Goal: Complete application form: Complete application form

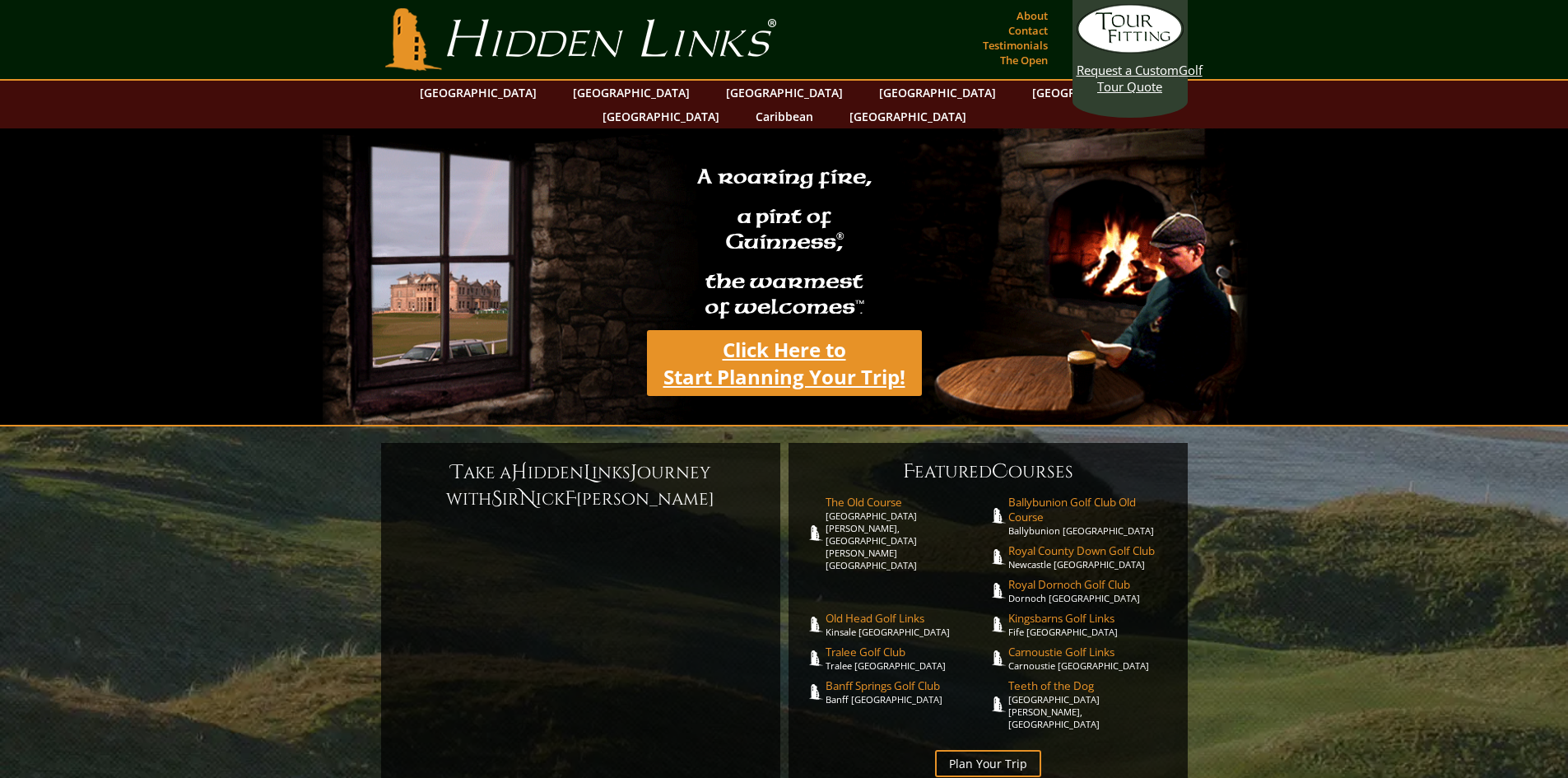
click at [768, 341] on link "Click Here to Start Planning Your Trip!" at bounding box center [784, 362] width 275 height 66
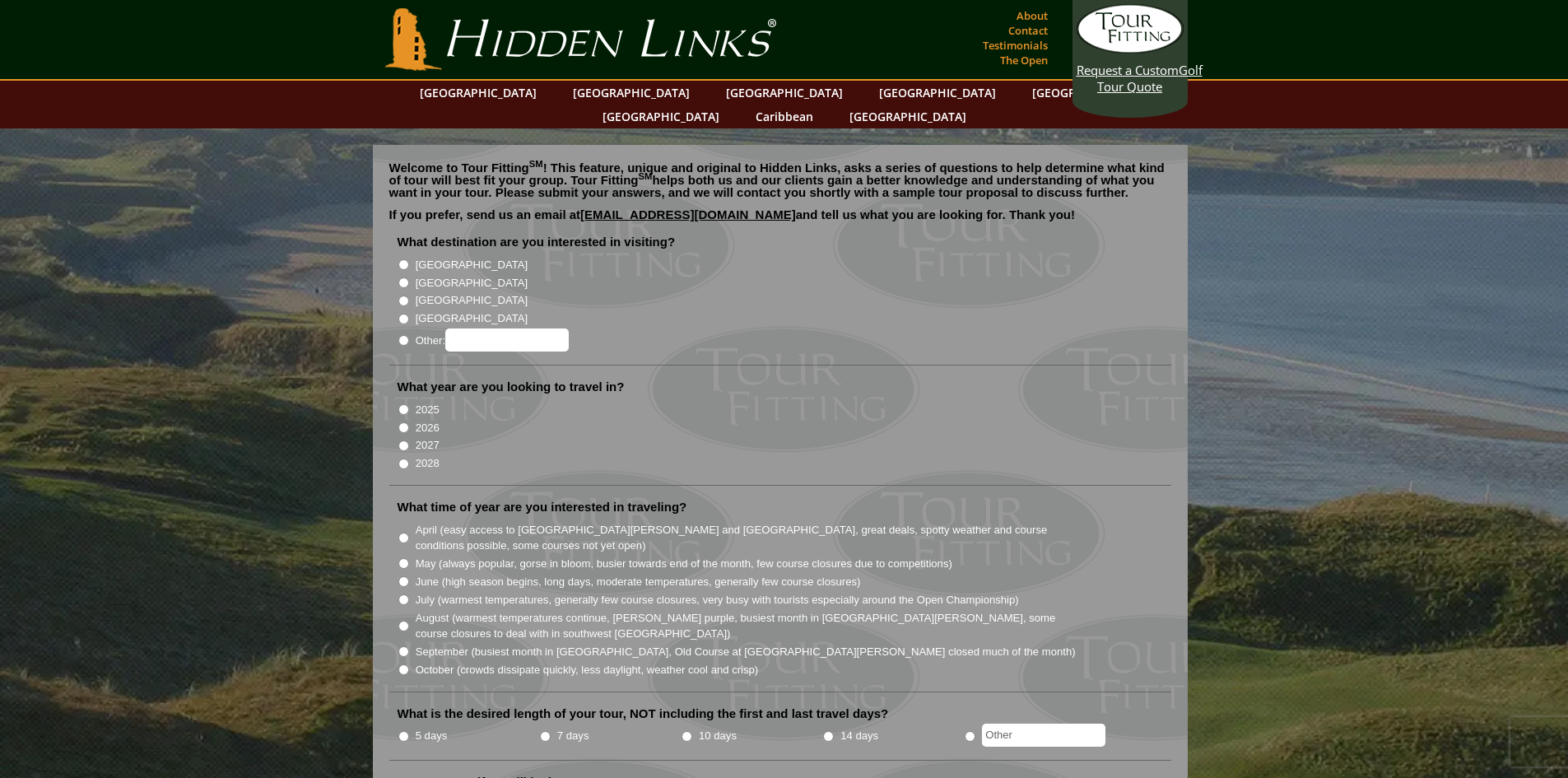
click at [402, 260] on input "[GEOGRAPHIC_DATA]" at bounding box center [404, 265] width 11 height 11
radio input "true"
click at [405, 422] on input "2026" at bounding box center [404, 427] width 11 height 11
radio input "true"
click at [403, 576] on input "June (high season begins, long days, moderate temperatures, generally few cours…" at bounding box center [404, 581] width 11 height 11
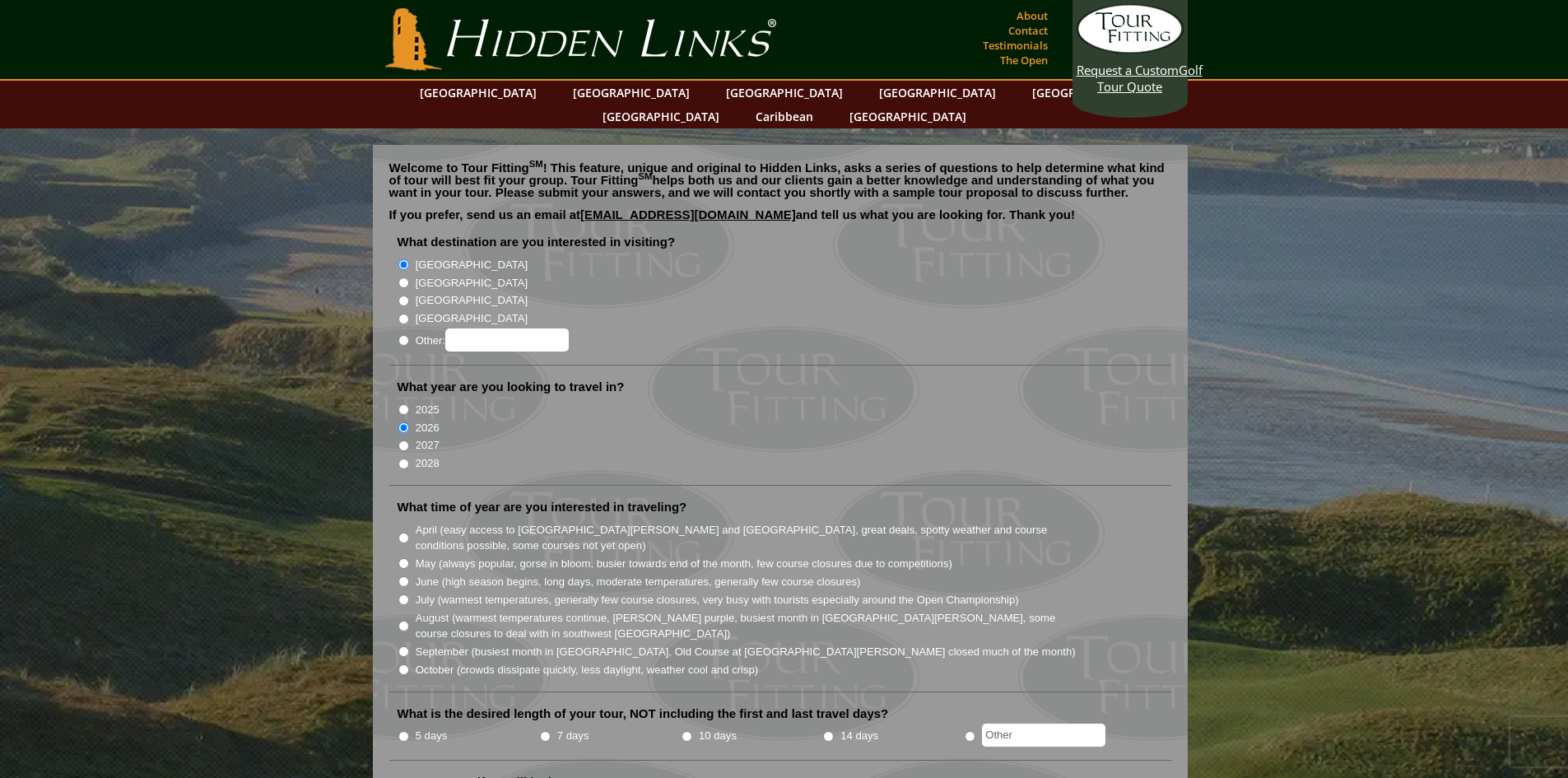
radio input "true"
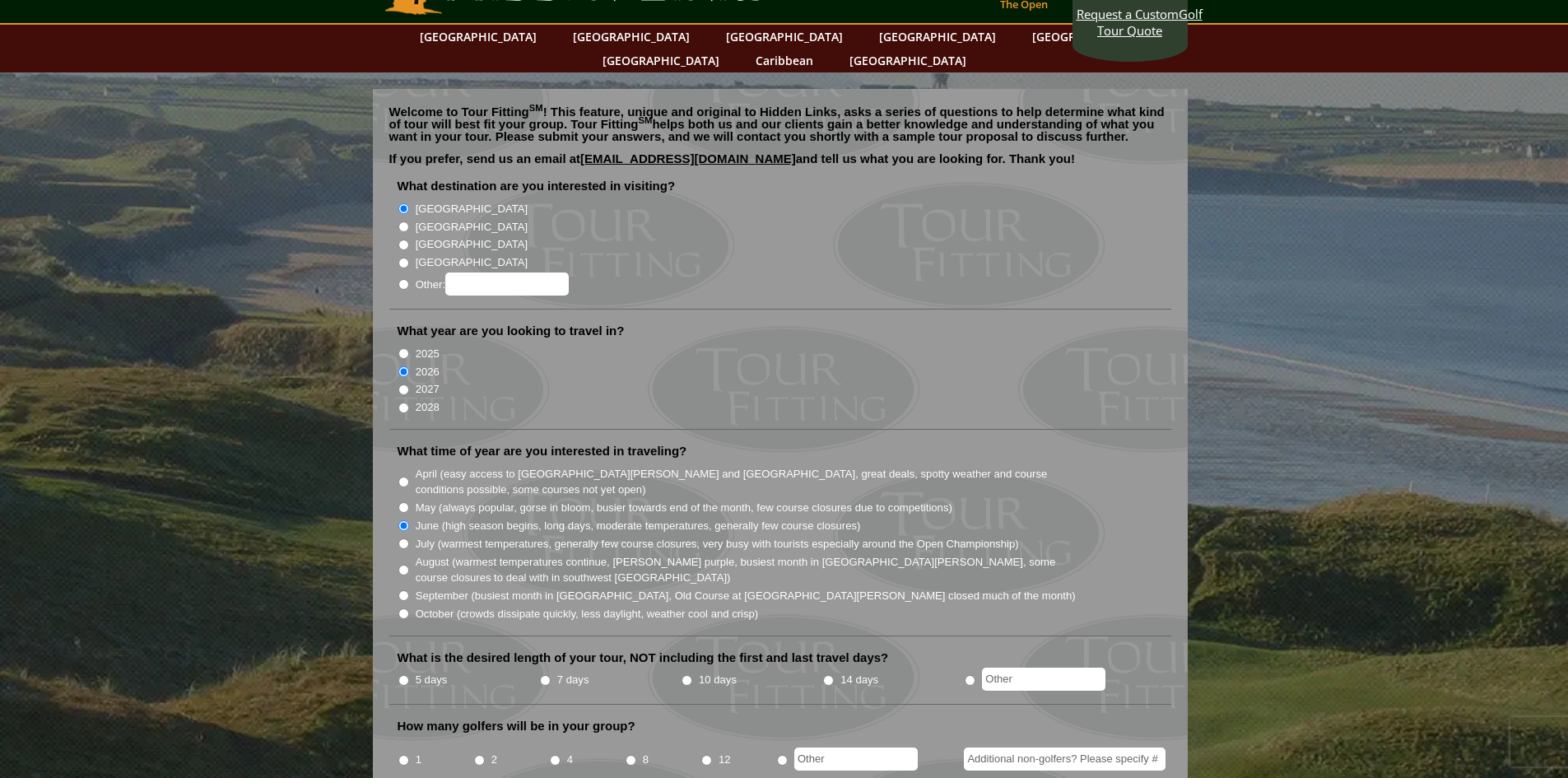
scroll to position [82, 0]
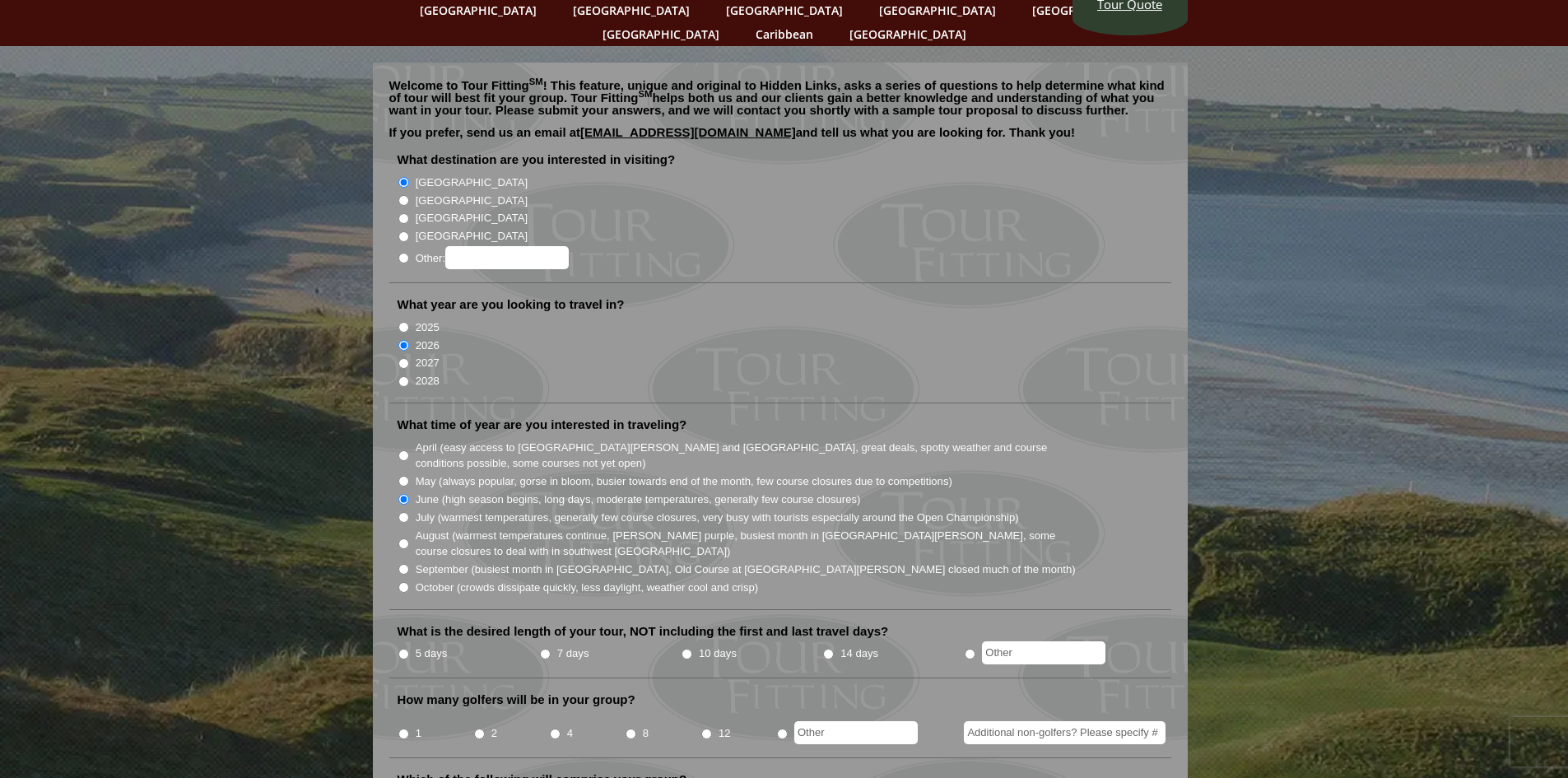
click at [407, 649] on input "5 days" at bounding box center [404, 654] width 11 height 11
radio input "true"
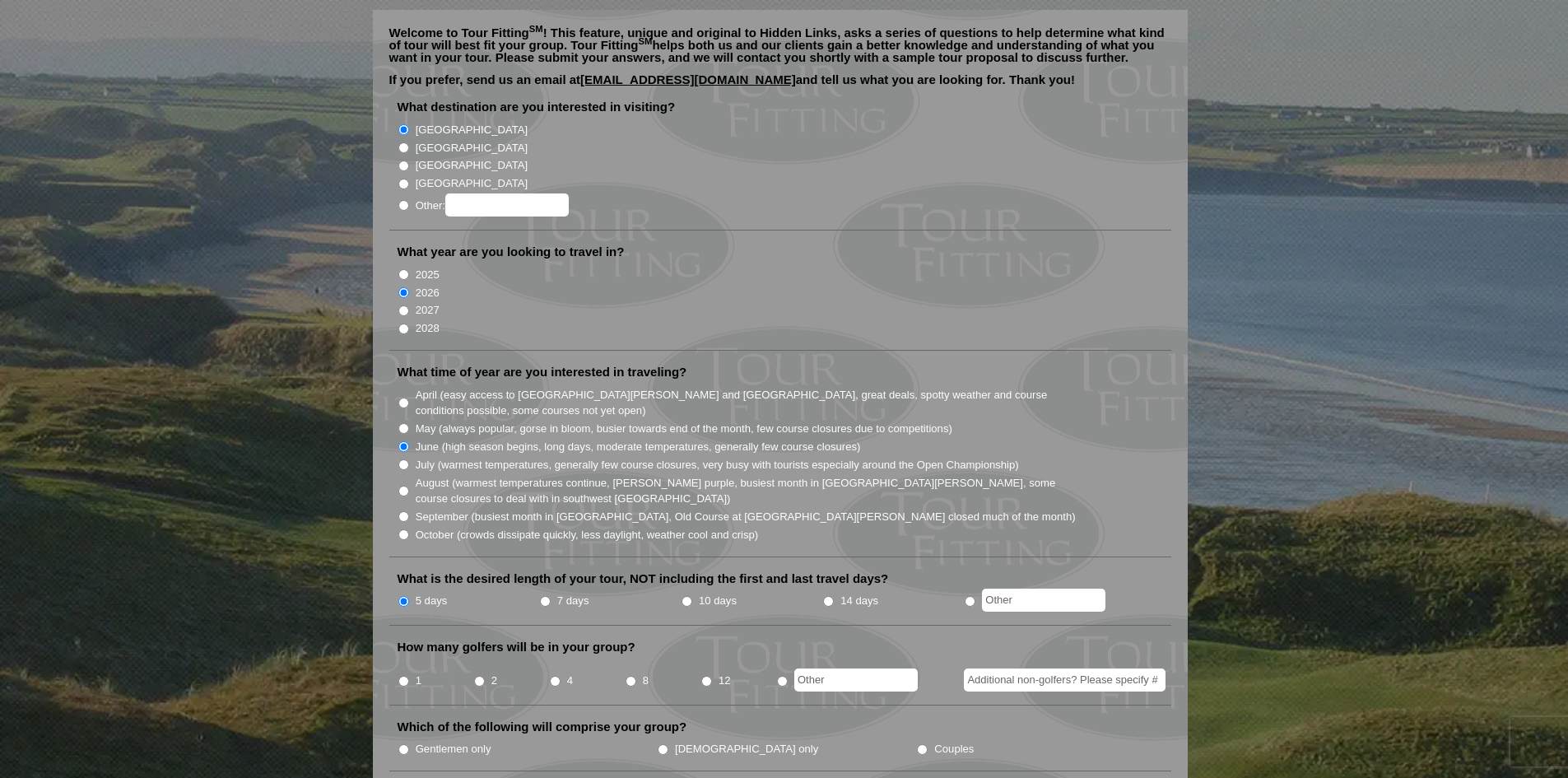
scroll to position [165, 0]
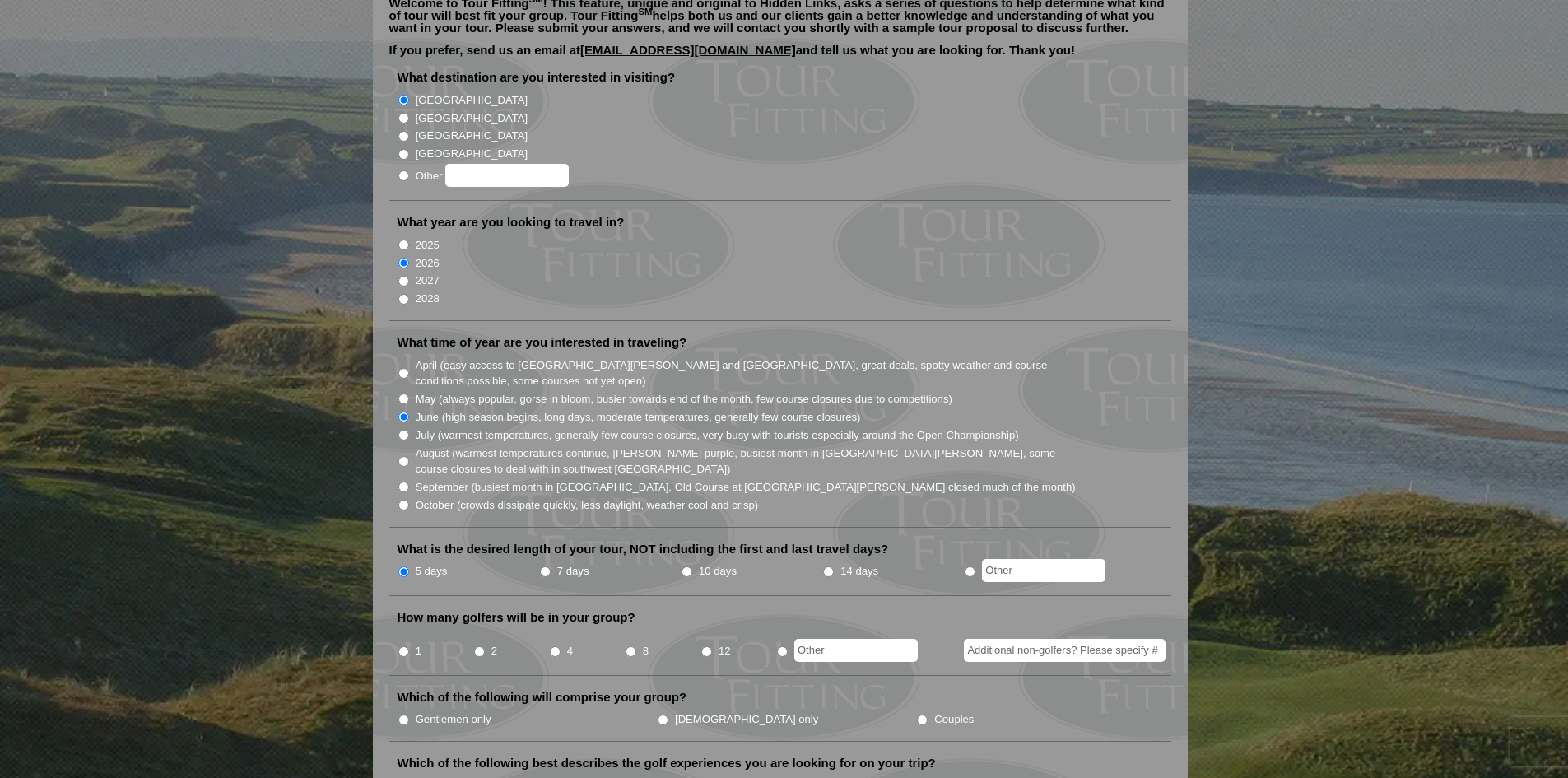
click at [917, 714] on input "Couples" at bounding box center [923, 720] width 11 height 11
radio input "true"
click at [480, 646] on input "2" at bounding box center [480, 651] width 11 height 11
radio input "true"
click at [1053, 639] on input "Additional non-golfers? Please specify #" at bounding box center [1065, 650] width 202 height 23
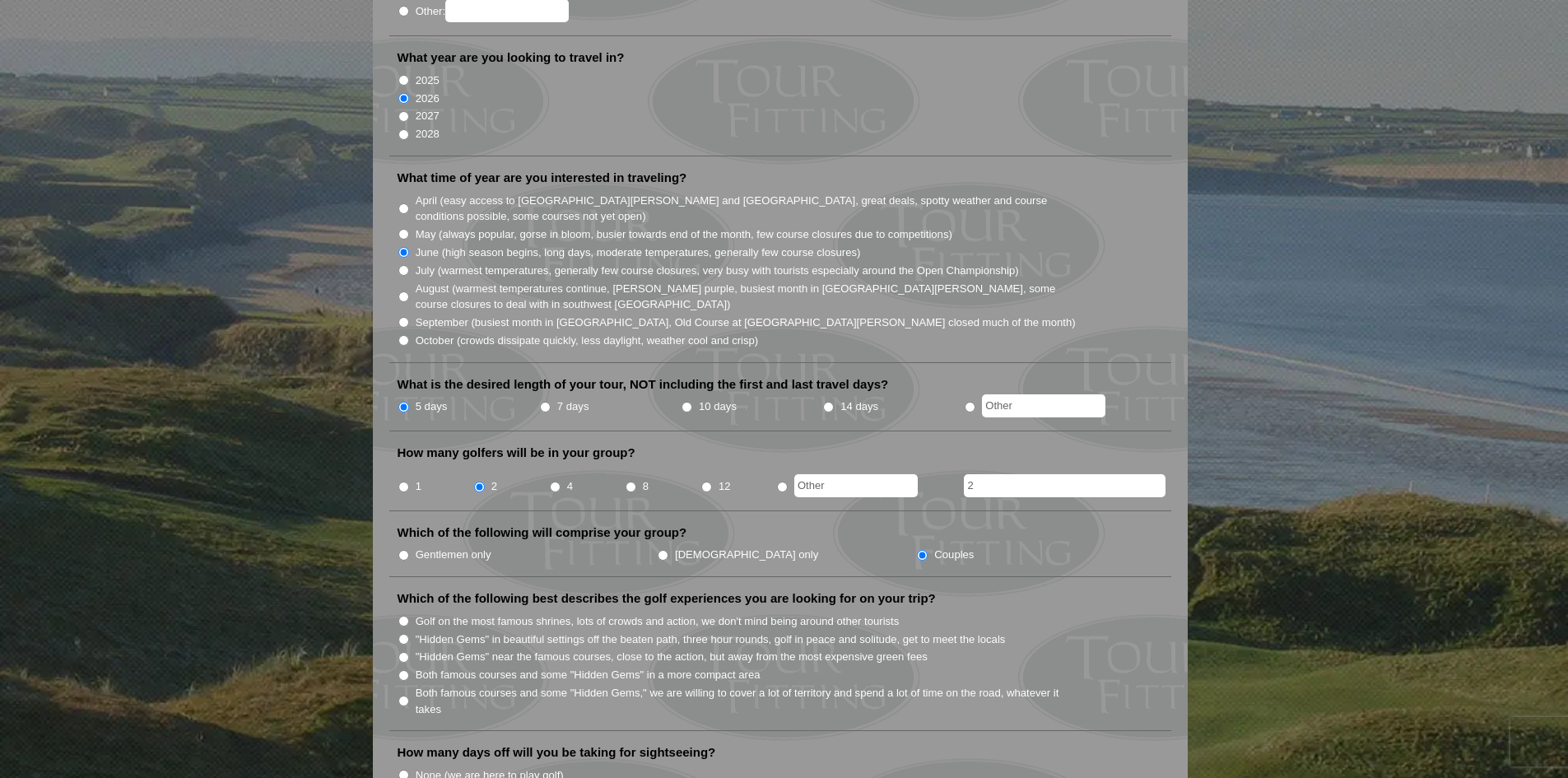
scroll to position [411, 0]
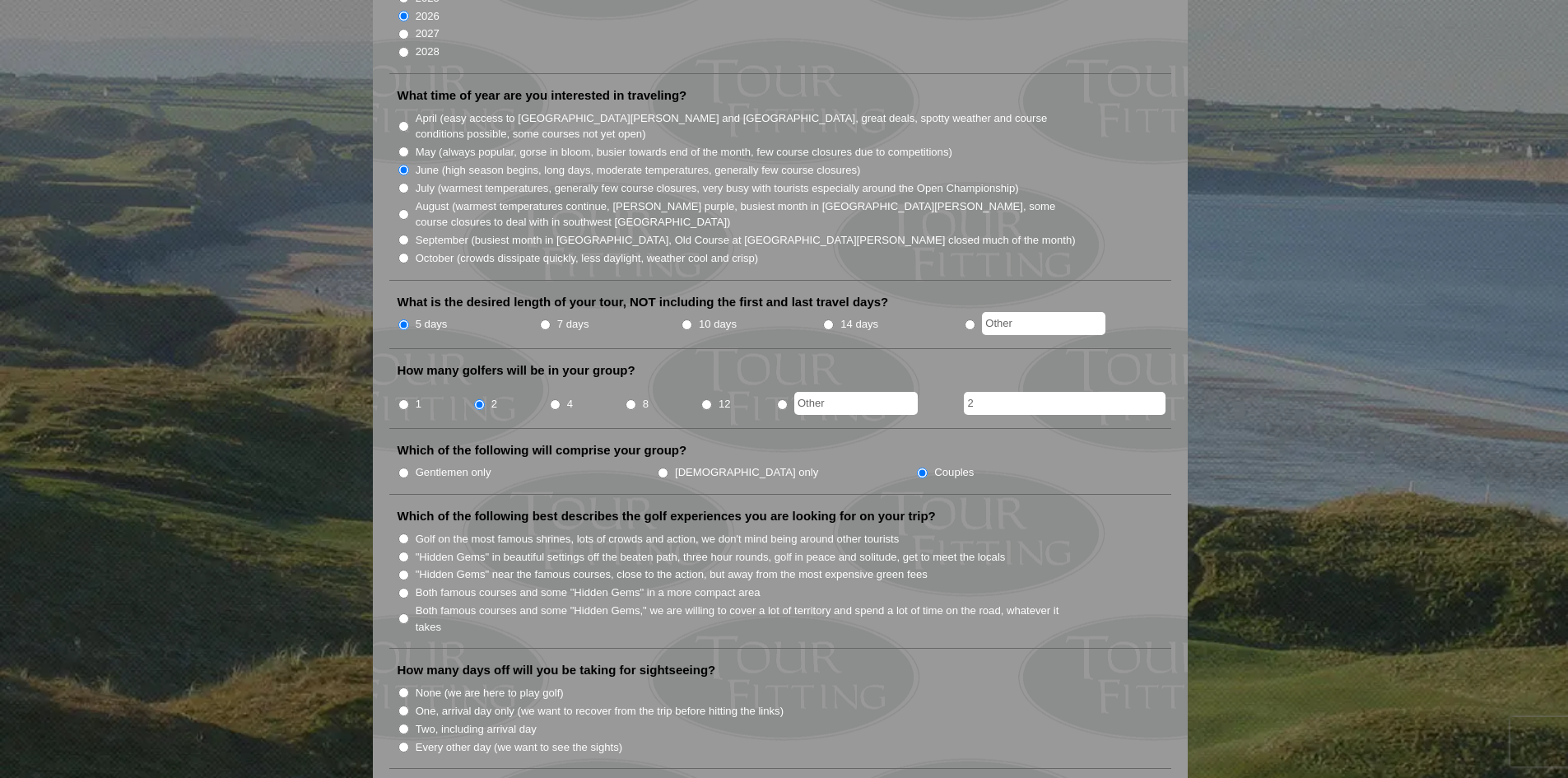
type input "2"
click at [406, 533] on input "Golf on the most famous shrines, lots of crowds and action, we don't mind being…" at bounding box center [404, 539] width 11 height 11
radio input "true"
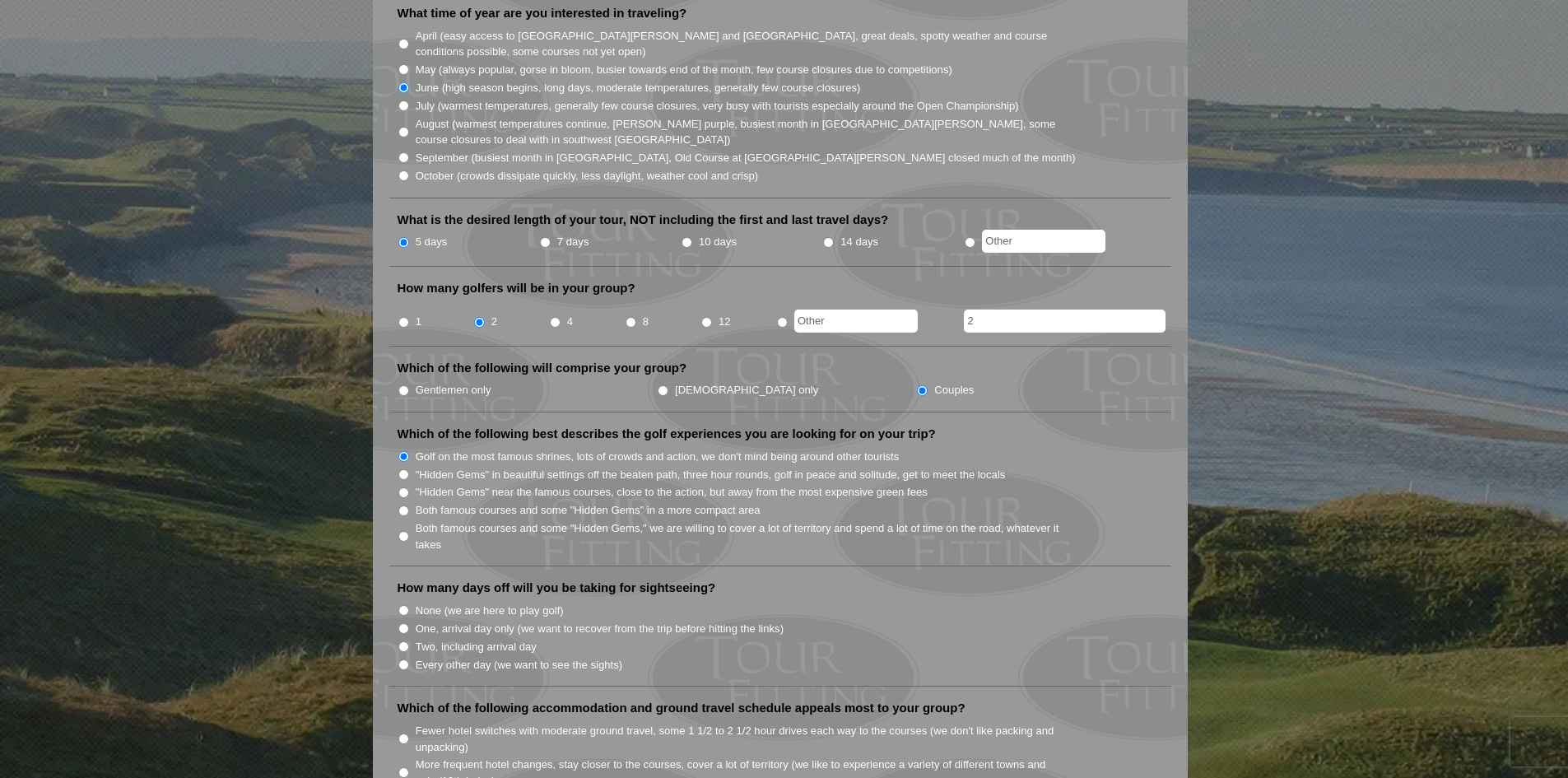
click at [404, 659] on input "Every other day (we want to see the sights)" at bounding box center [404, 665] width 11 height 11
radio input "true"
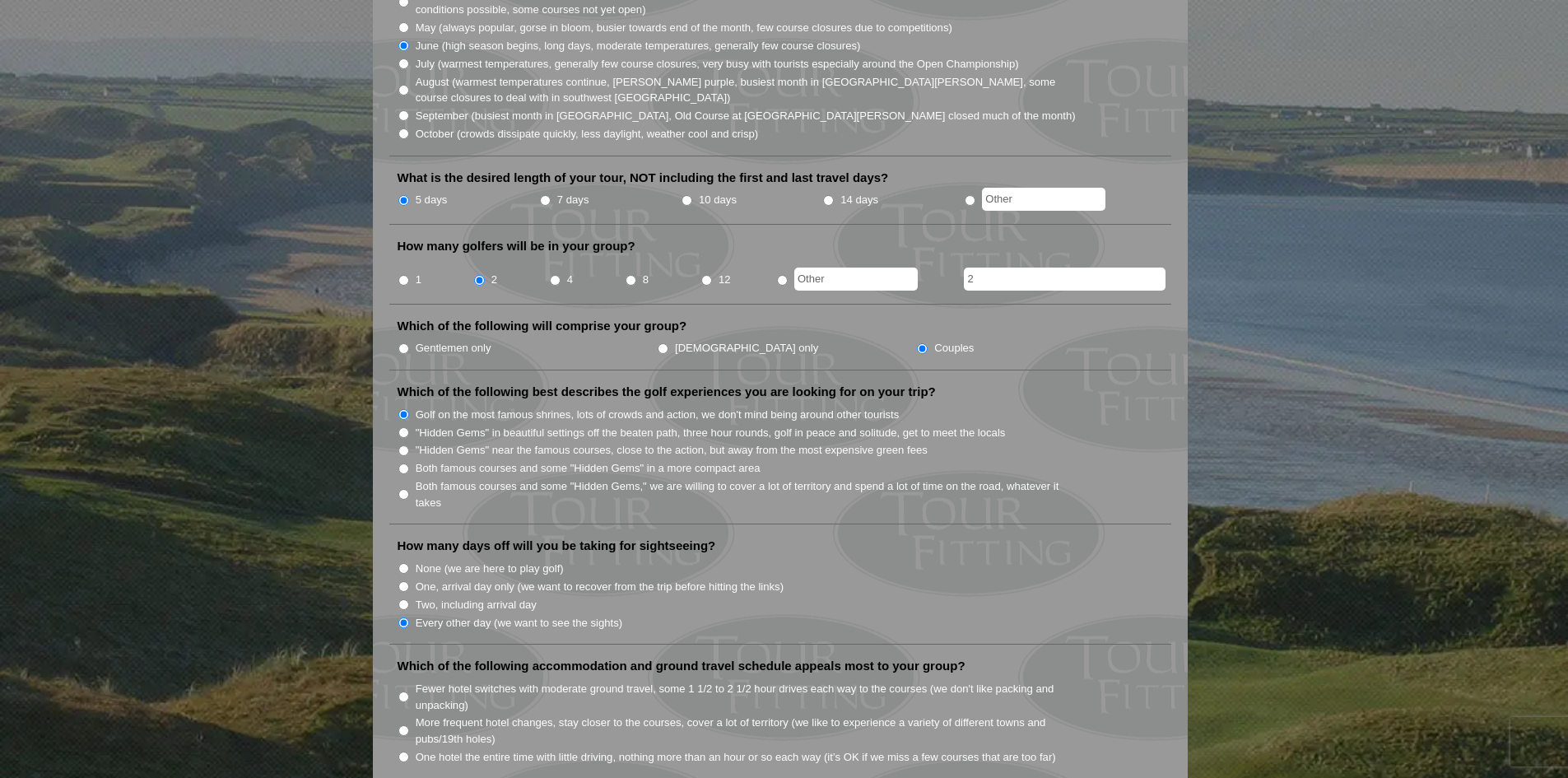
scroll to position [576, 0]
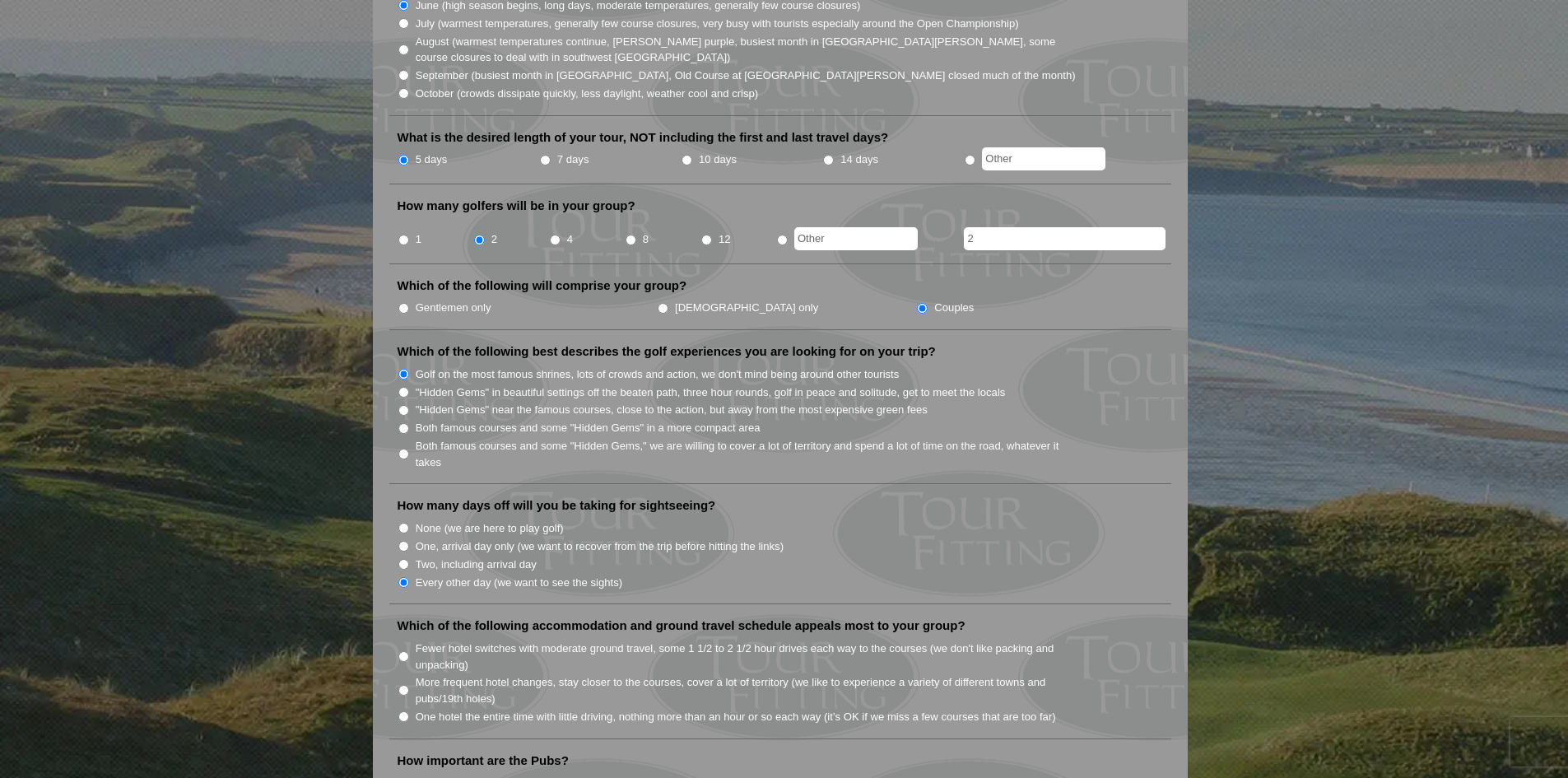
click at [401, 651] on input "Fewer hotel switches with moderate ground travel, some 1 1/2 to 2 1/2 hour driv…" at bounding box center [404, 657] width 11 height 11
radio input "true"
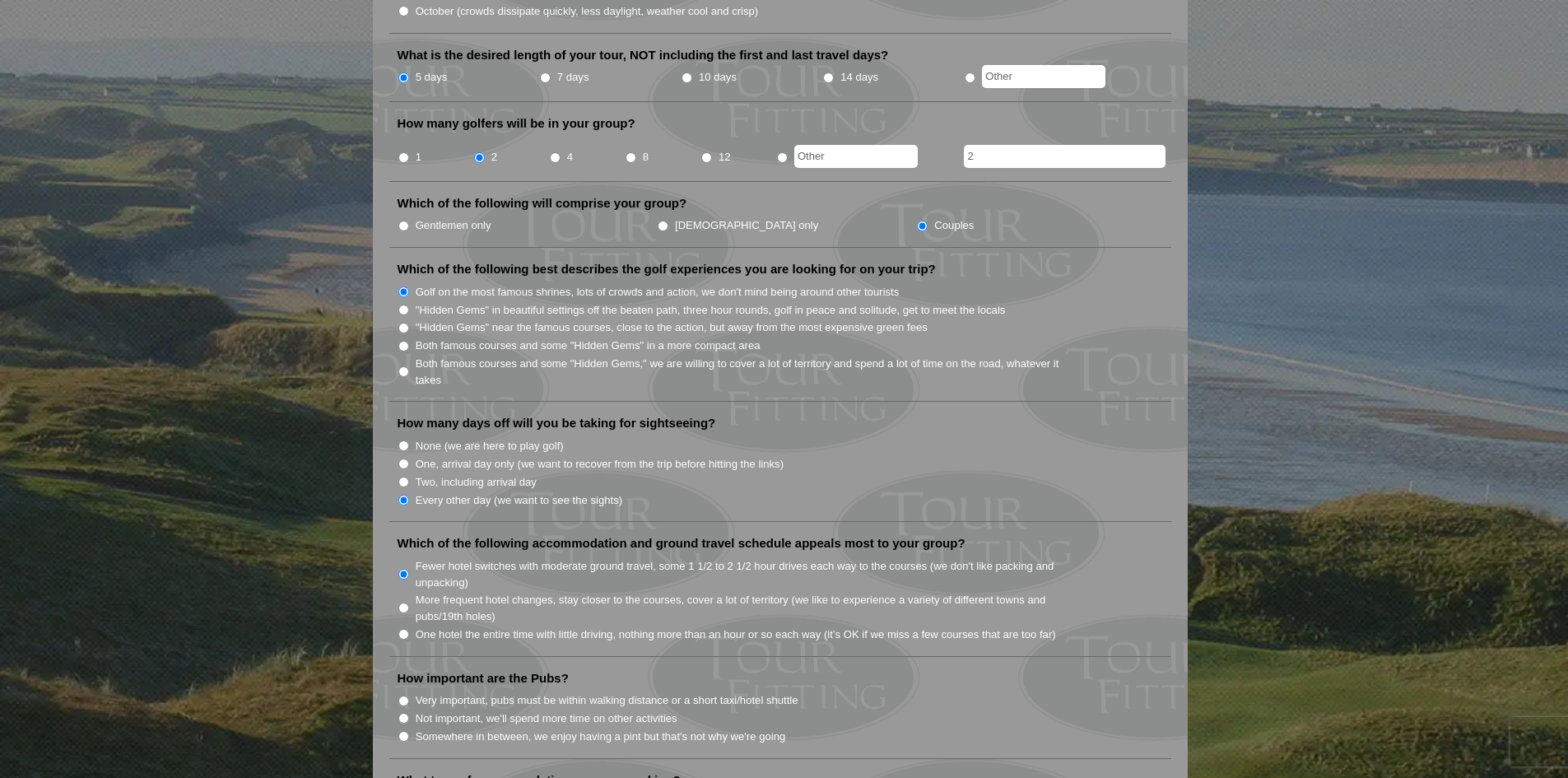
scroll to position [741, 0]
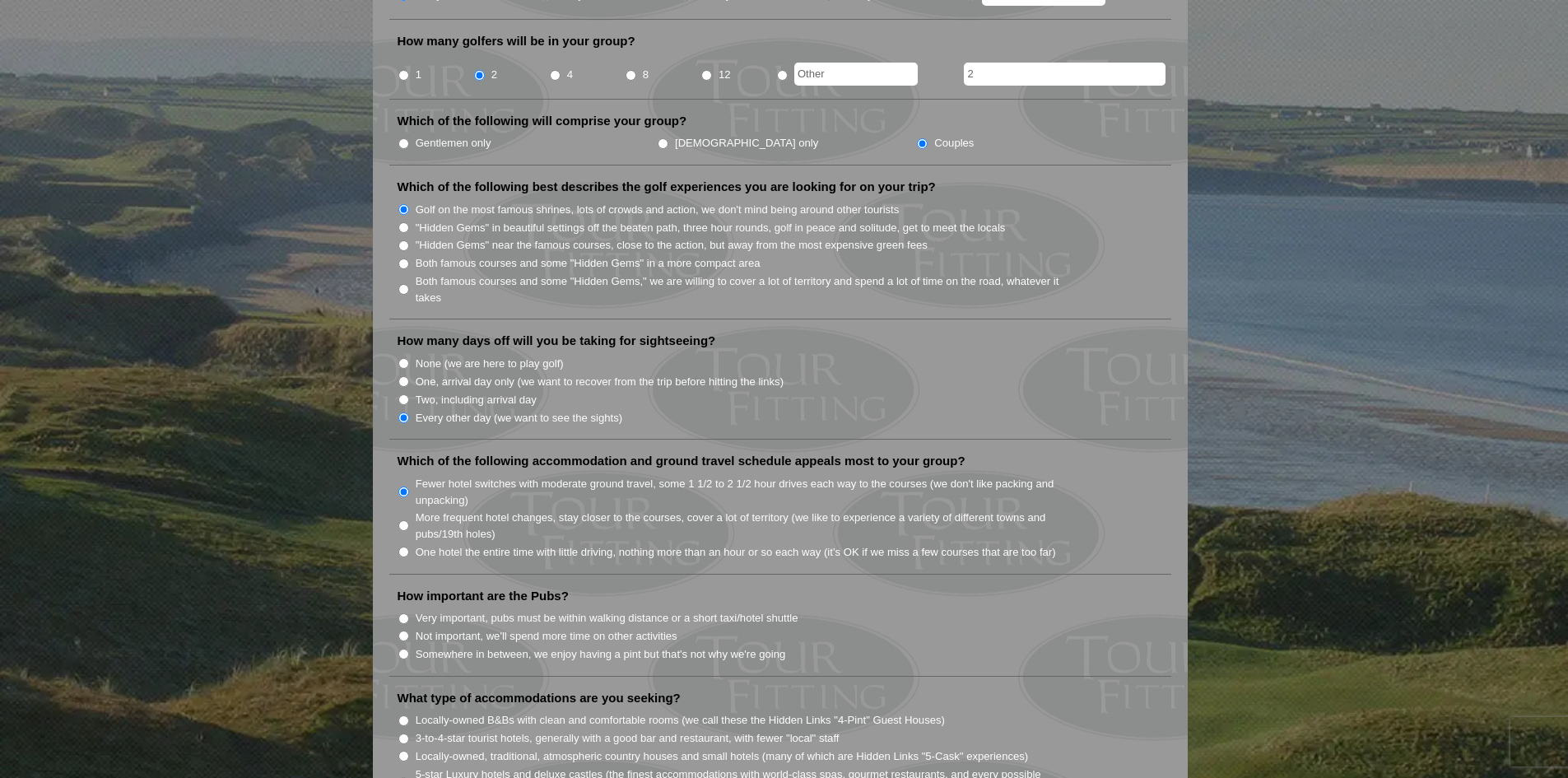
click at [404, 649] on input "Somewhere in between, we enjoy having a pint but that's not why we're going" at bounding box center [404, 654] width 11 height 11
radio input "true"
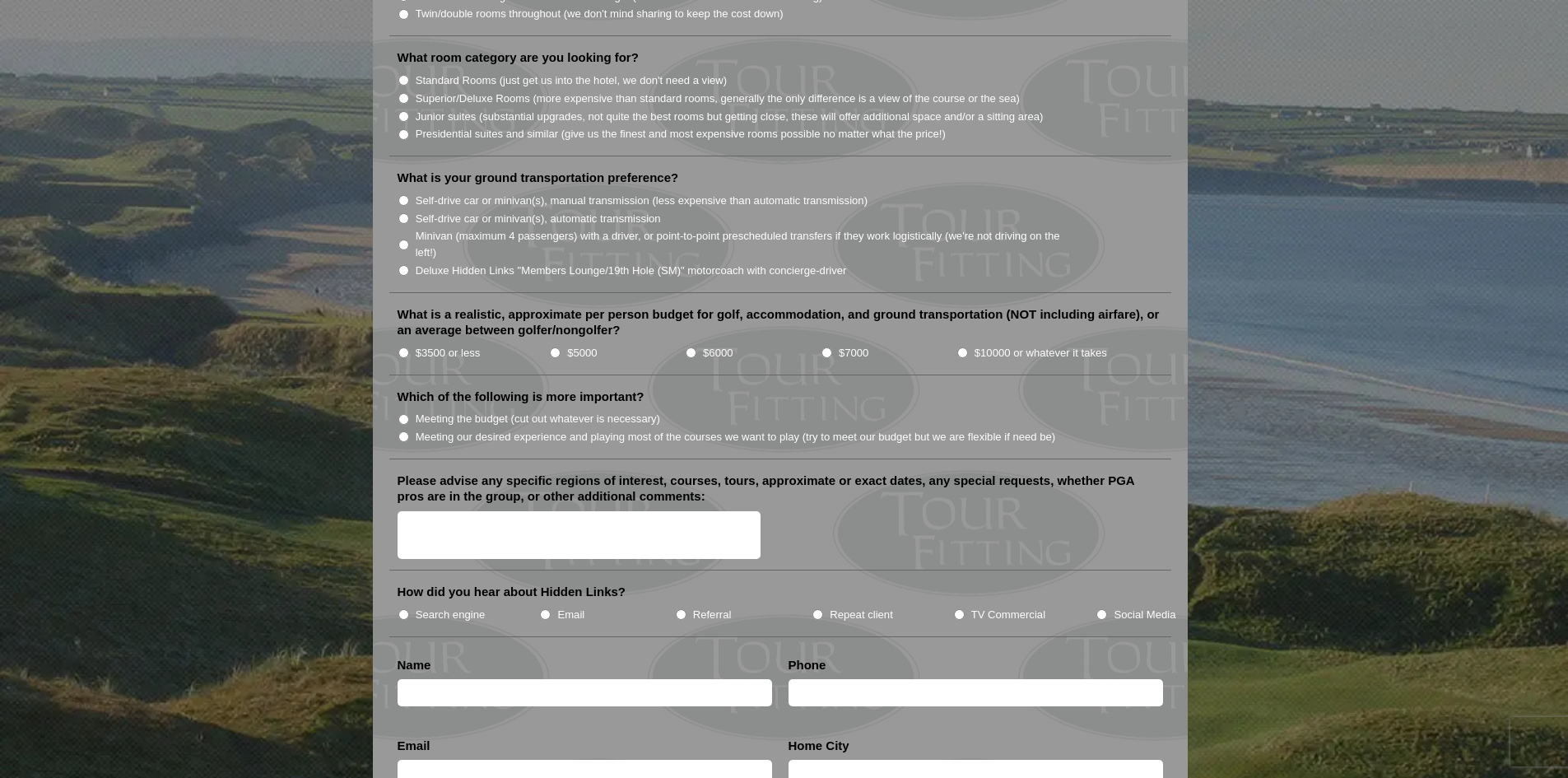
scroll to position [1646, 0]
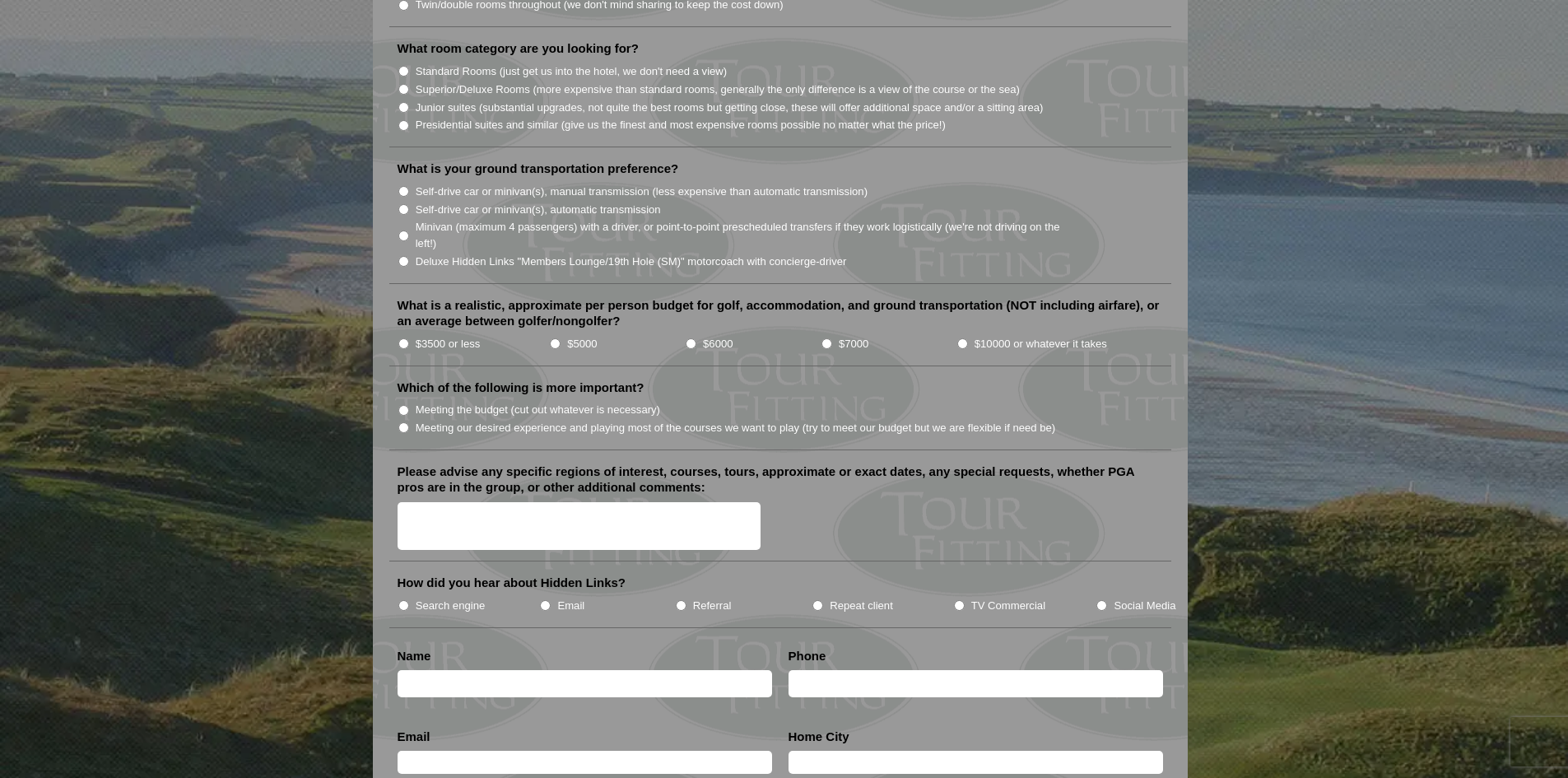
click at [402, 422] on input "Meeting our desired experience and playing most of the courses we want to play …" at bounding box center [404, 427] width 11 height 11
radio input "true"
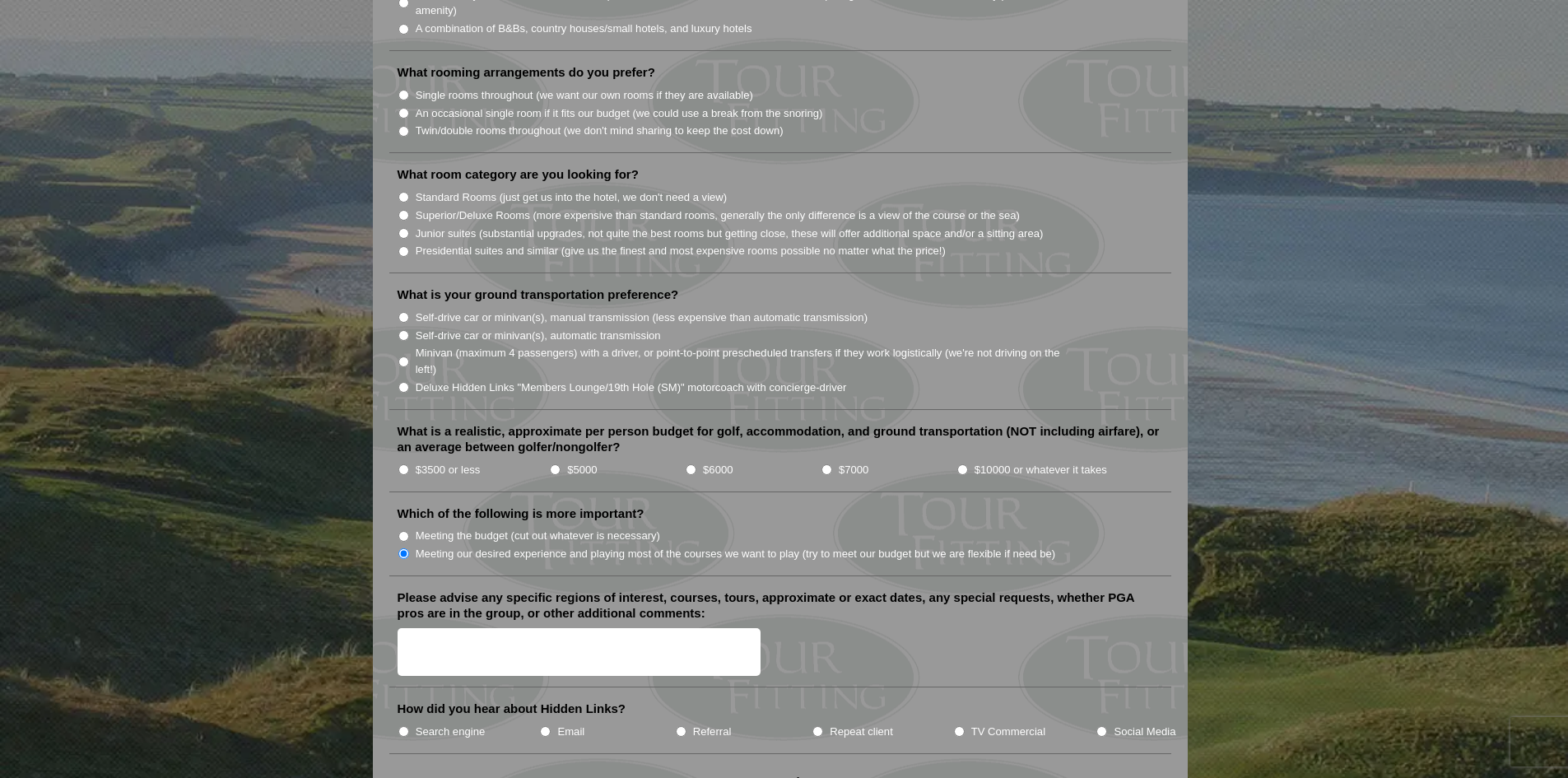
scroll to position [1482, 0]
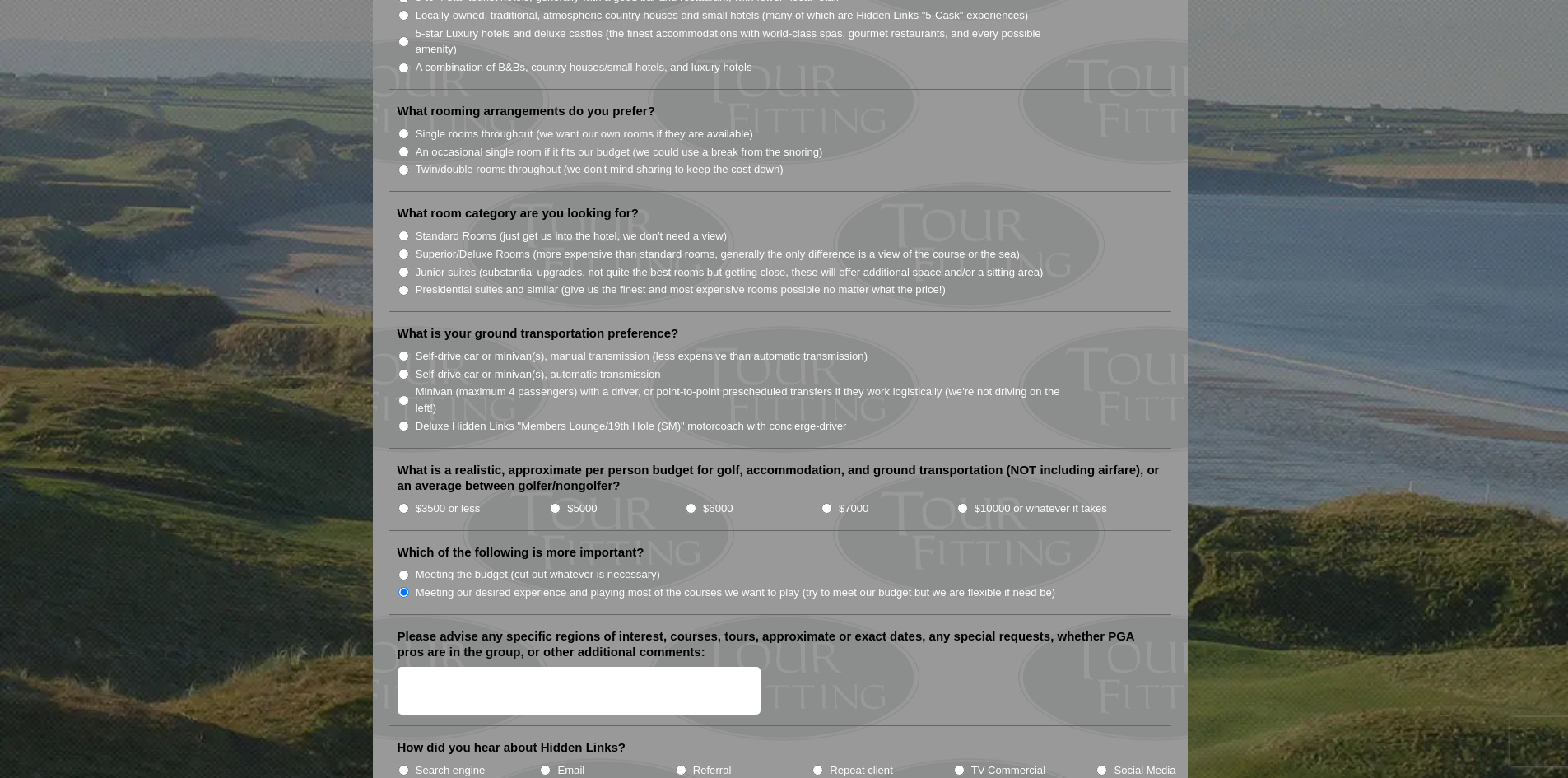
click at [400, 395] on input "Minivan (maximum 4 passengers) with a driver, or point-to-point prescheduled tr…" at bounding box center [404, 401] width 11 height 11
radio input "true"
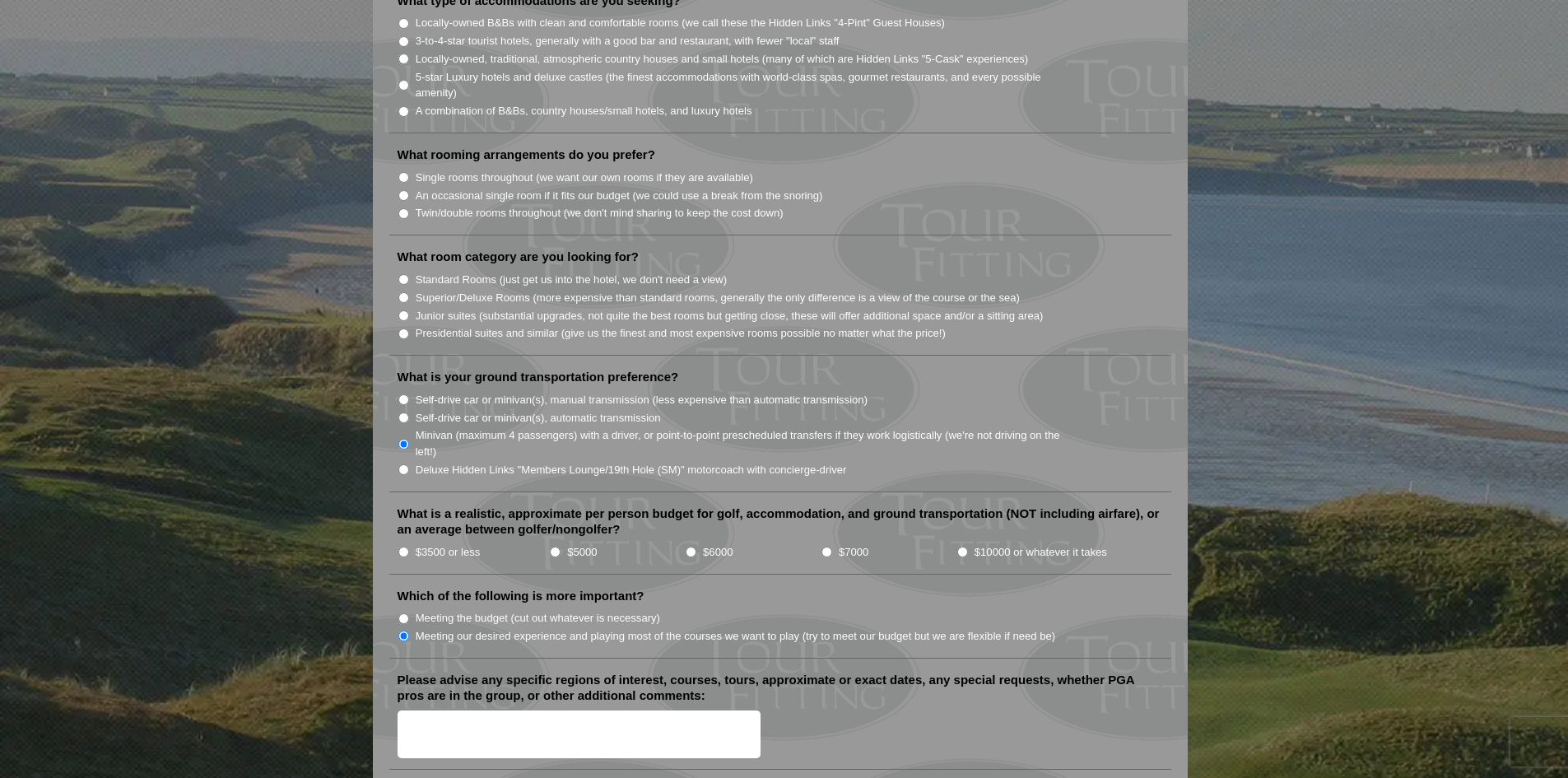
scroll to position [1399, 0]
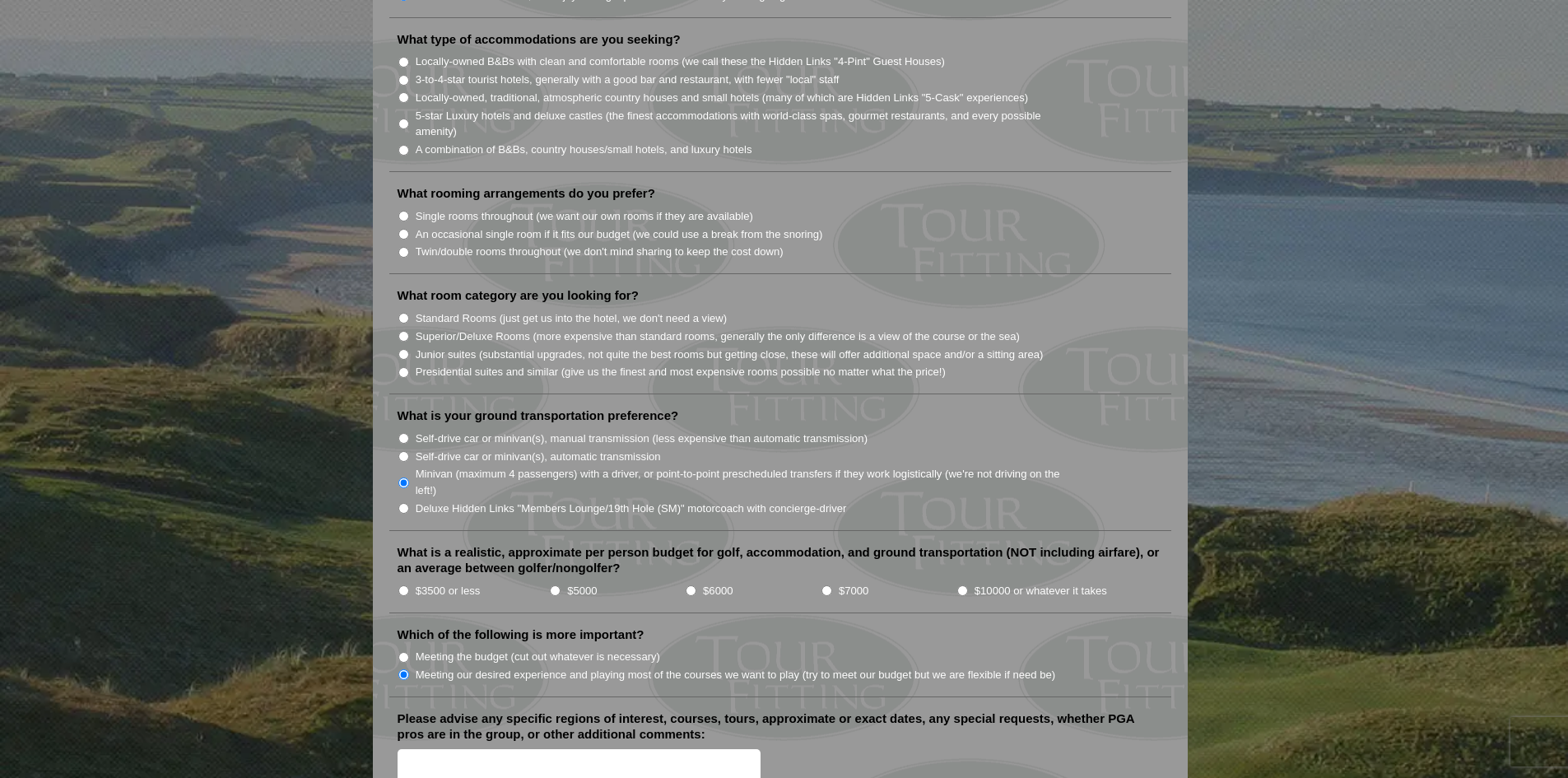
click at [407, 331] on input "Superior/Deluxe Rooms (more expensive than standard rooms, generally the only d…" at bounding box center [404, 336] width 11 height 11
radio input "true"
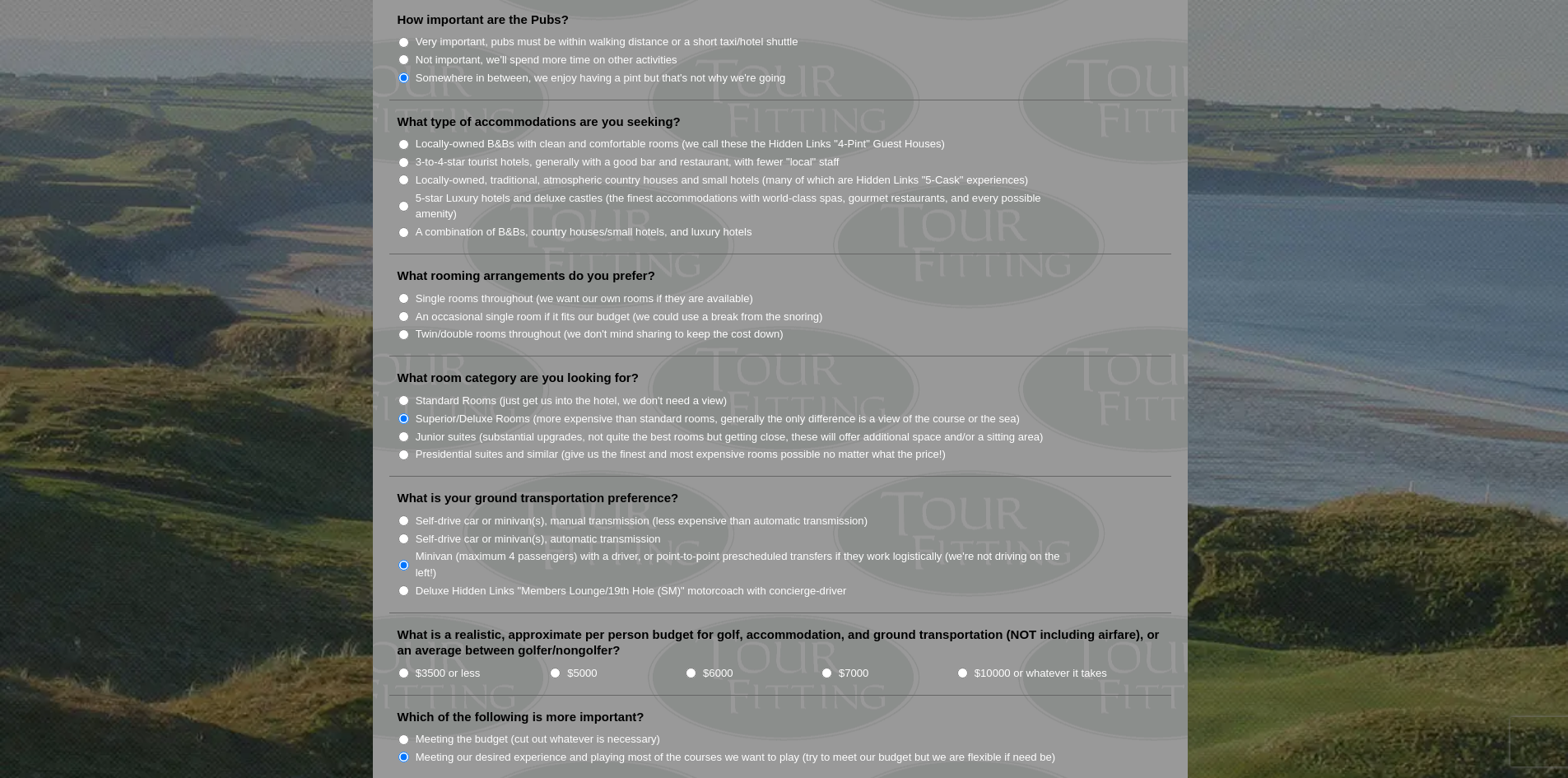
click at [399, 293] on input "Single rooms throughout (we want our own rooms if they are available)" at bounding box center [404, 299] width 11 height 11
radio input "true"
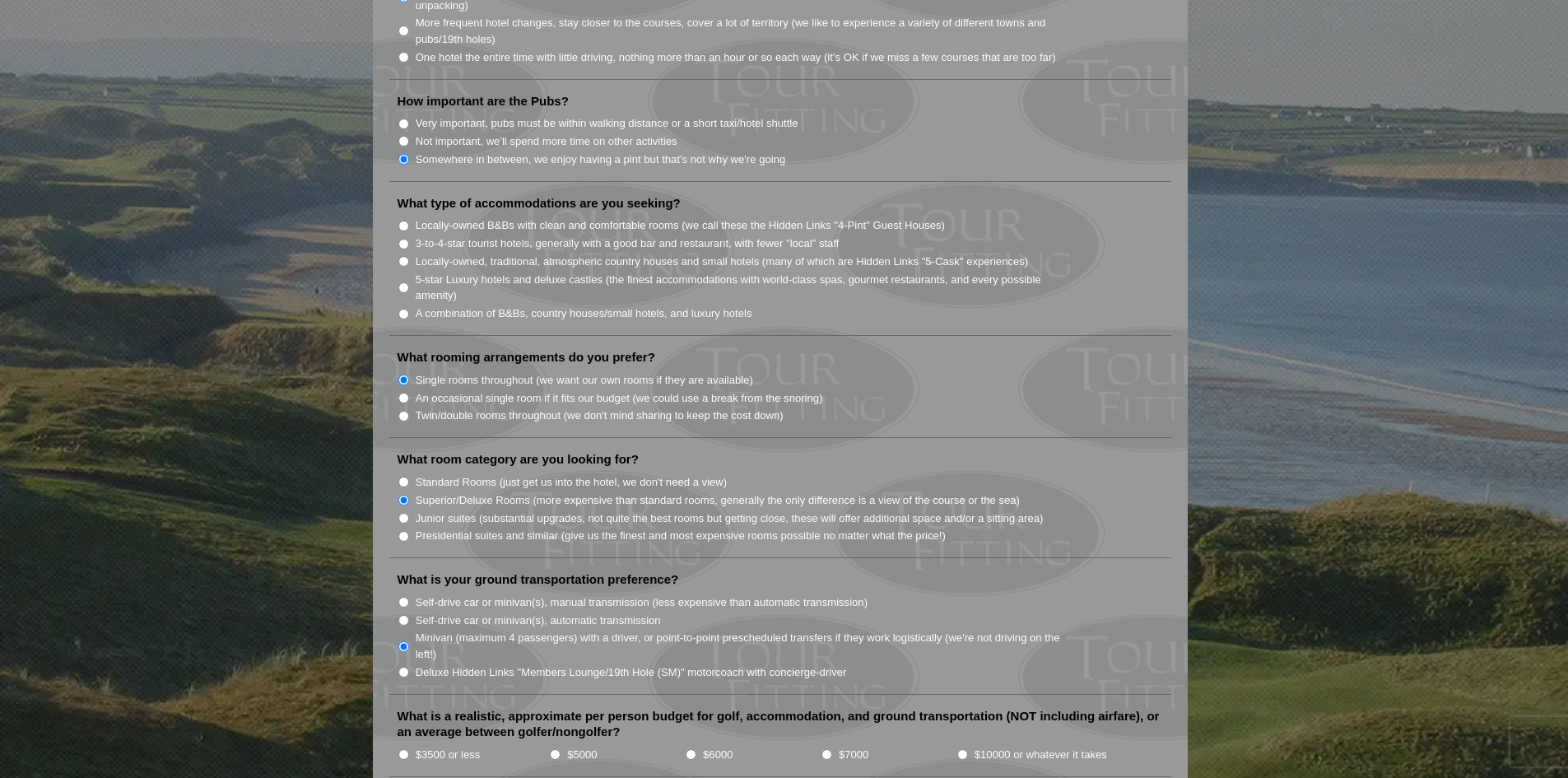
scroll to position [1234, 0]
click at [402, 284] on input "5-star Luxury hotels and deluxe castles (the finest accommodations with world-c…" at bounding box center [404, 289] width 11 height 11
radio input "true"
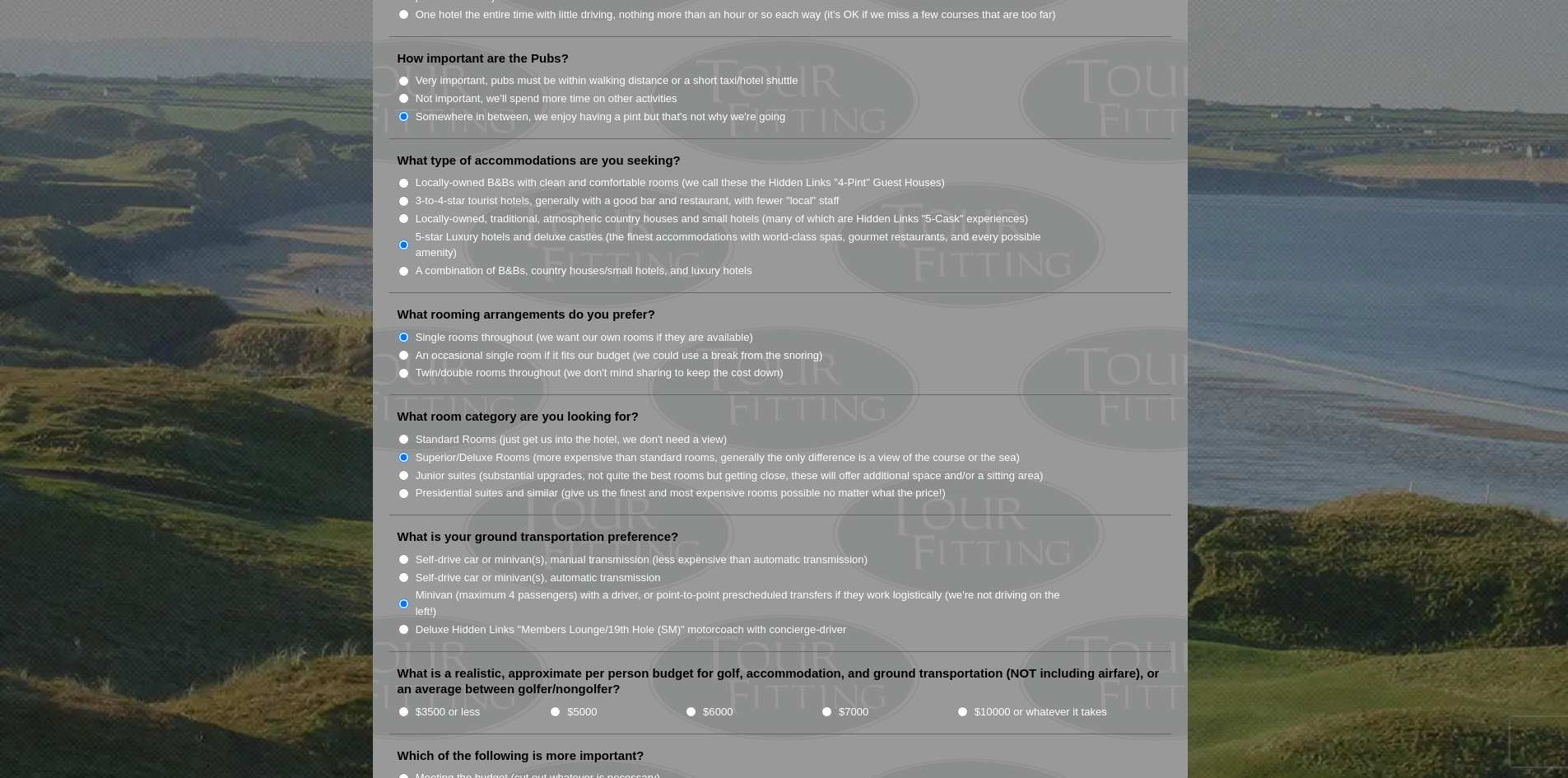
scroll to position [1317, 0]
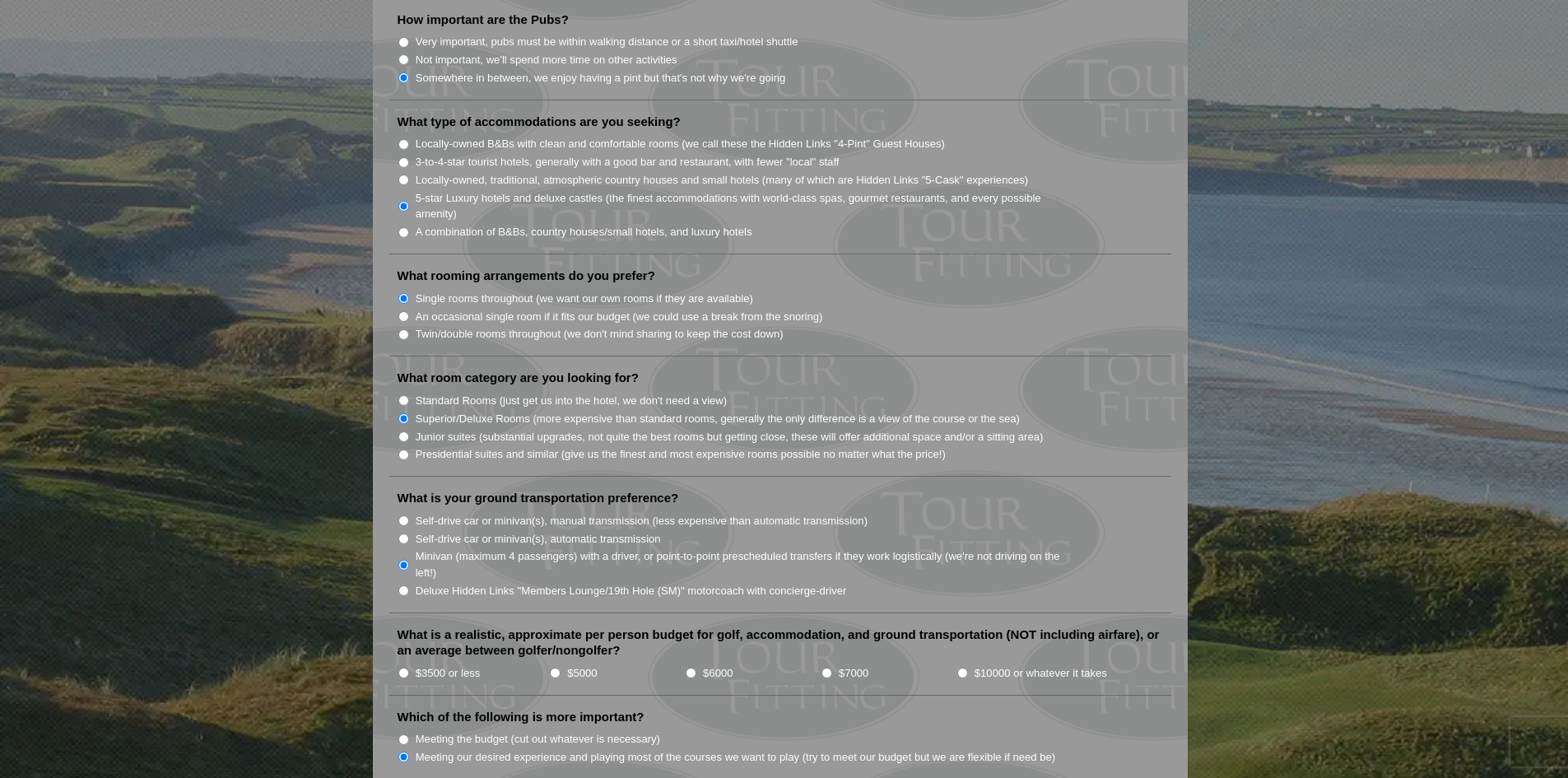
click at [558, 667] on input "$5000" at bounding box center [555, 673] width 11 height 11
radio input "true"
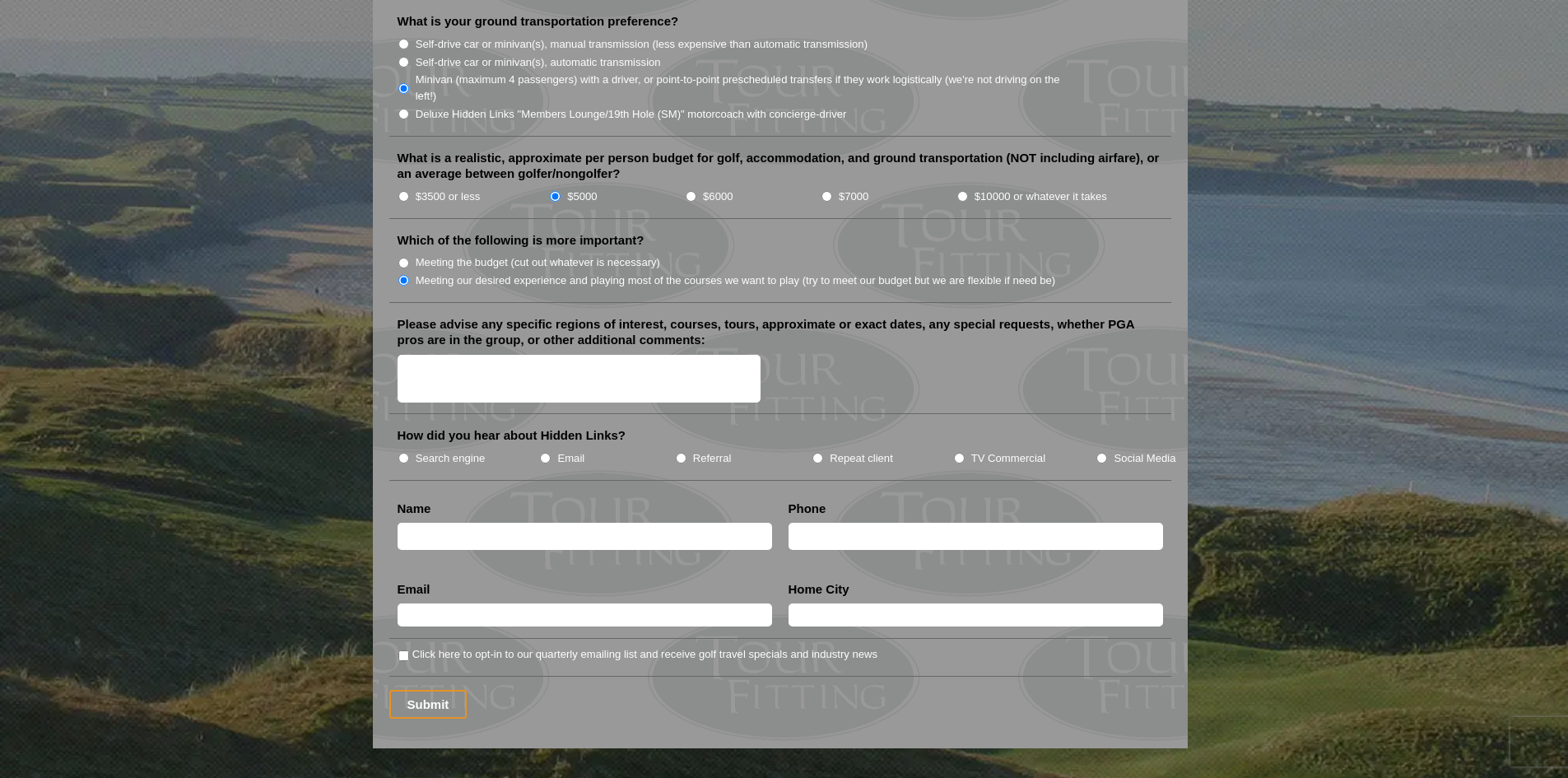
scroll to position [1810, 0]
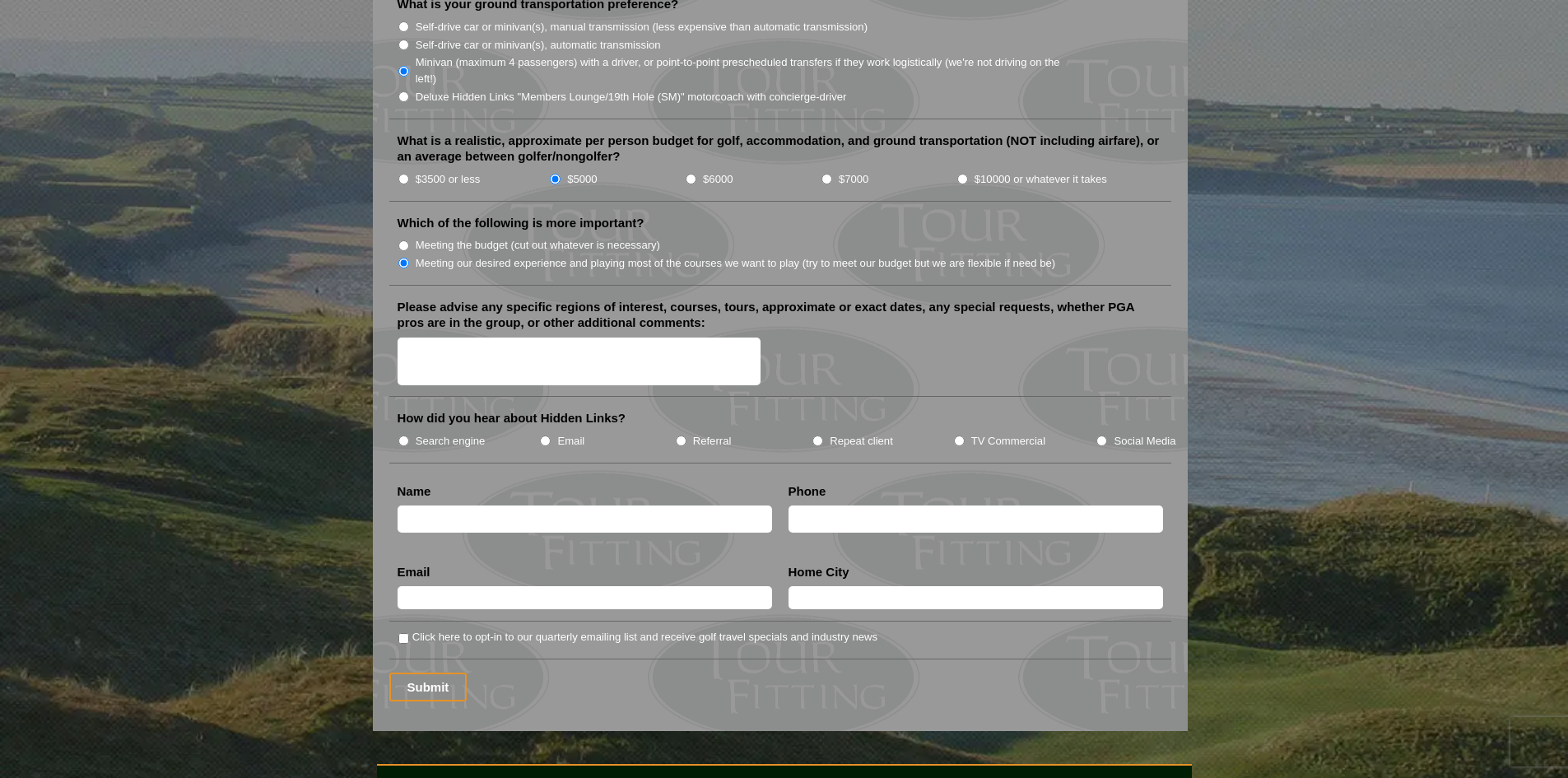
click at [964, 432] on li "TV Commercial" at bounding box center [1026, 440] width 144 height 18
click at [962, 435] on input "TV Commercial" at bounding box center [960, 440] width 11 height 11
radio input "true"
click at [600, 339] on textarea "Please advise any specific regions of interest, courses, tours, approximate or …" at bounding box center [580, 362] width 364 height 49
click at [512, 338] on textarea "Specific Dates:" at bounding box center [580, 362] width 364 height 49
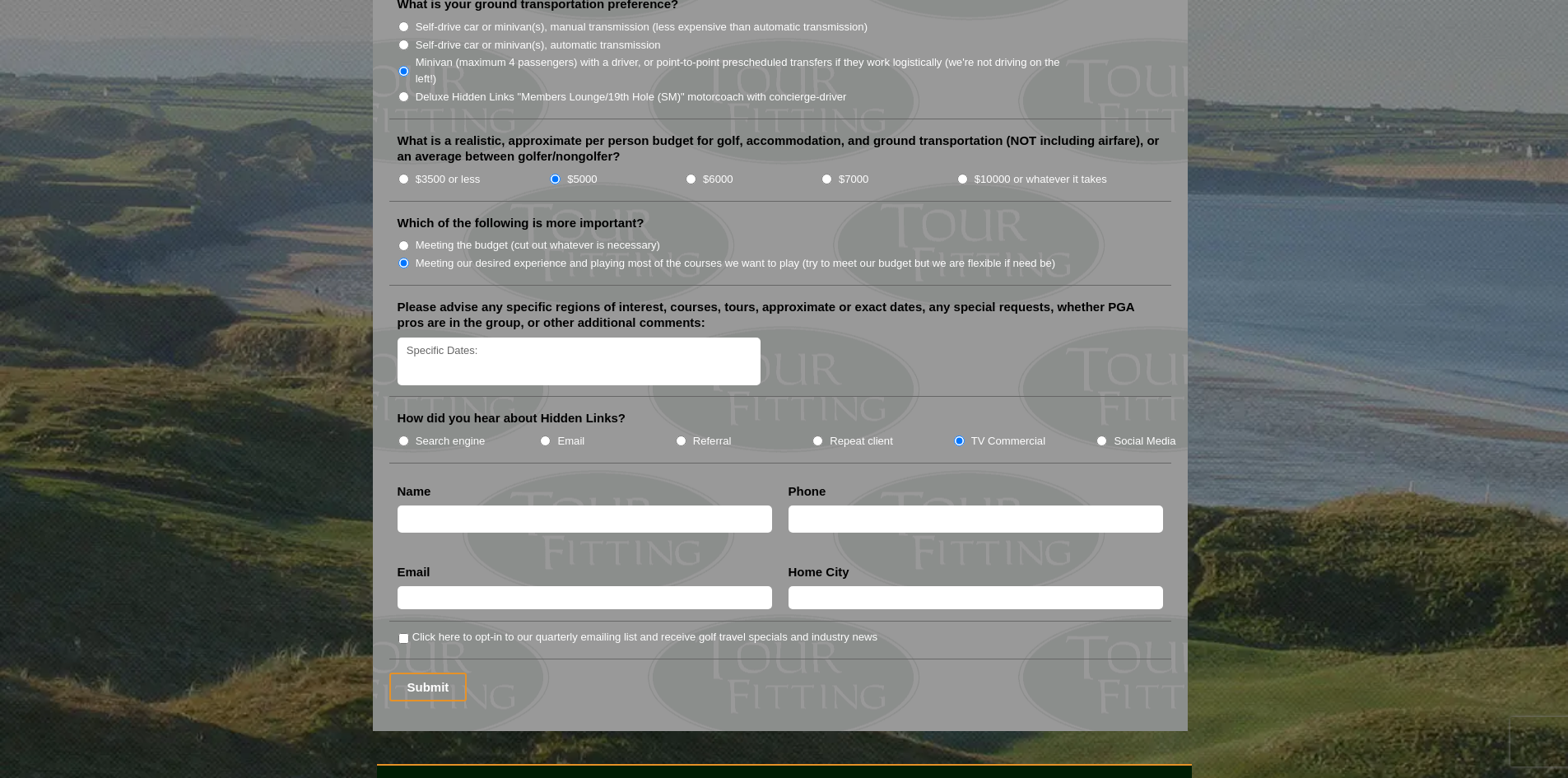
click at [442, 338] on textarea "Specific Dates:" at bounding box center [580, 362] width 364 height 49
click at [551, 338] on textarea "Specific Preferred Dates:" at bounding box center [580, 362] width 364 height 49
click at [562, 343] on textarea "Specific Preferred Dates: [DATE]: Arrive in [GEOGRAPHIC_DATA] (travel day) [DAT…" at bounding box center [580, 362] width 364 height 49
click at [558, 341] on textarea "Specific Preferred Dates: [DATE]: Arrive in [GEOGRAPHIC_DATA] (travel day) [DAT…" at bounding box center [580, 362] width 364 height 49
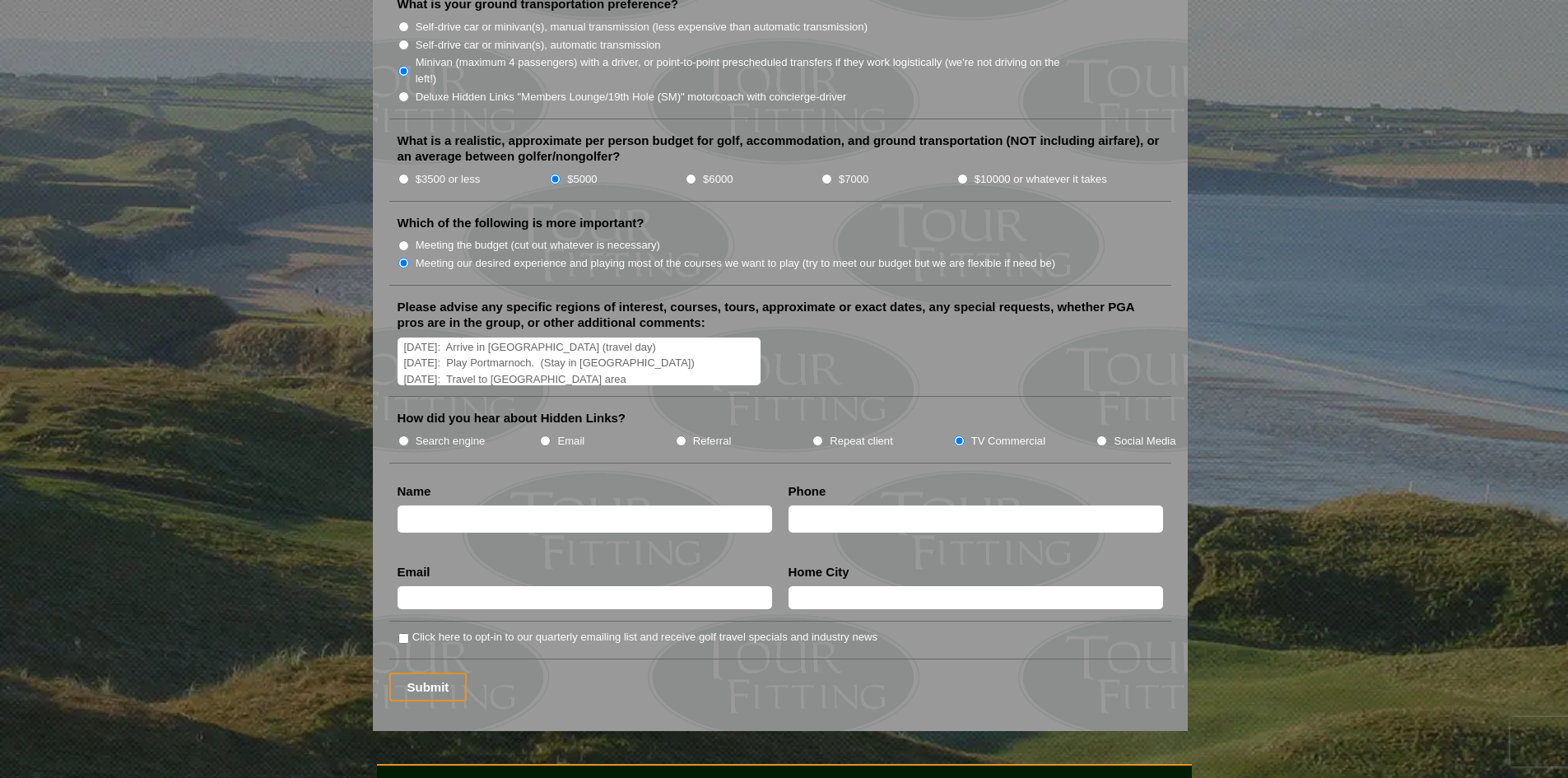
click at [566, 342] on textarea "Specific Preferred Dates: [DATE]: Arrive in [GEOGRAPHIC_DATA] (travel day) [DAT…" at bounding box center [580, 362] width 364 height 49
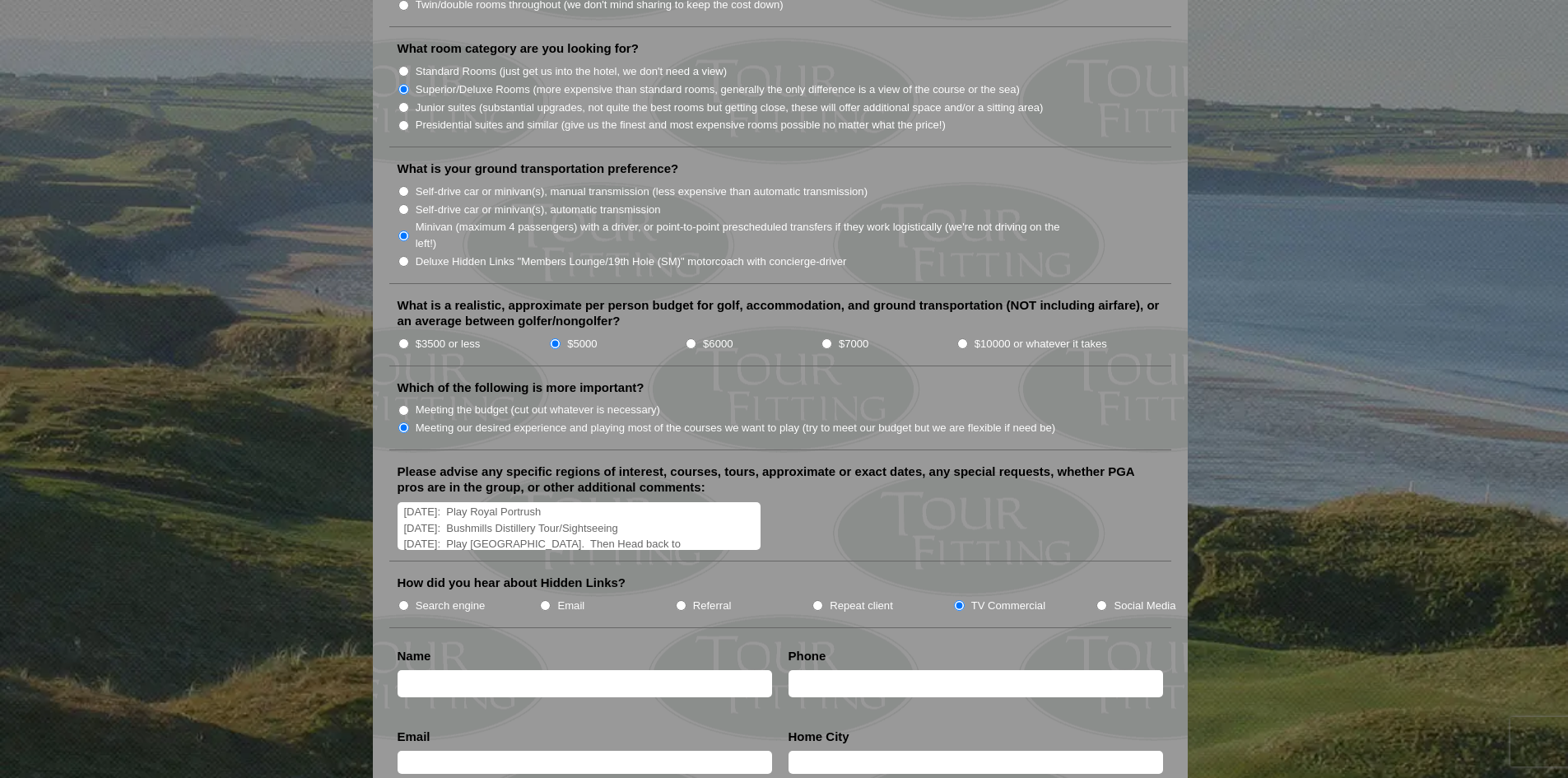
scroll to position [84, 0]
click at [531, 515] on textarea "Specific Preferred Dates: [DATE]: Arrive in [GEOGRAPHIC_DATA] (travel day) [DAT…" at bounding box center [580, 526] width 364 height 49
click at [480, 526] on textarea "Specific Preferred Dates: [DATE]: Arrive in [GEOGRAPHIC_DATA] (travel day) [DAT…" at bounding box center [580, 526] width 364 height 49
click at [527, 502] on textarea "Specific Preferred Dates: [DATE]: Arrive in [GEOGRAPHIC_DATA] (travel day) [DAT…" at bounding box center [580, 526] width 364 height 49
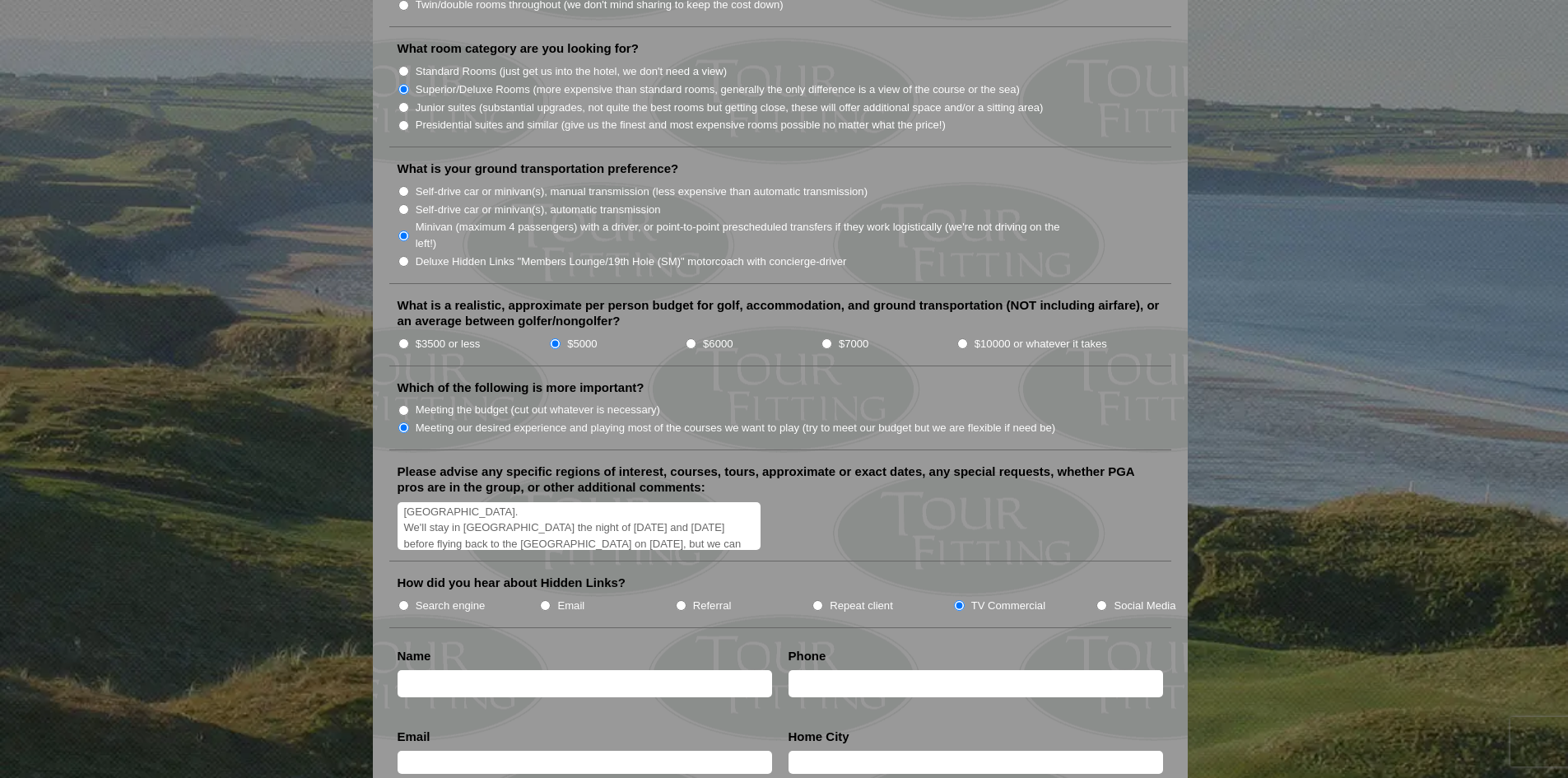
scroll to position [155, 0]
drag, startPoint x: 719, startPoint y: 520, endPoint x: 680, endPoint y: 522, distance: 39.1
click at [680, 522] on textarea "Specific Preferred Dates: [DATE]: Arrive in [GEOGRAPHIC_DATA] (travel day) [DAT…" at bounding box center [580, 526] width 364 height 49
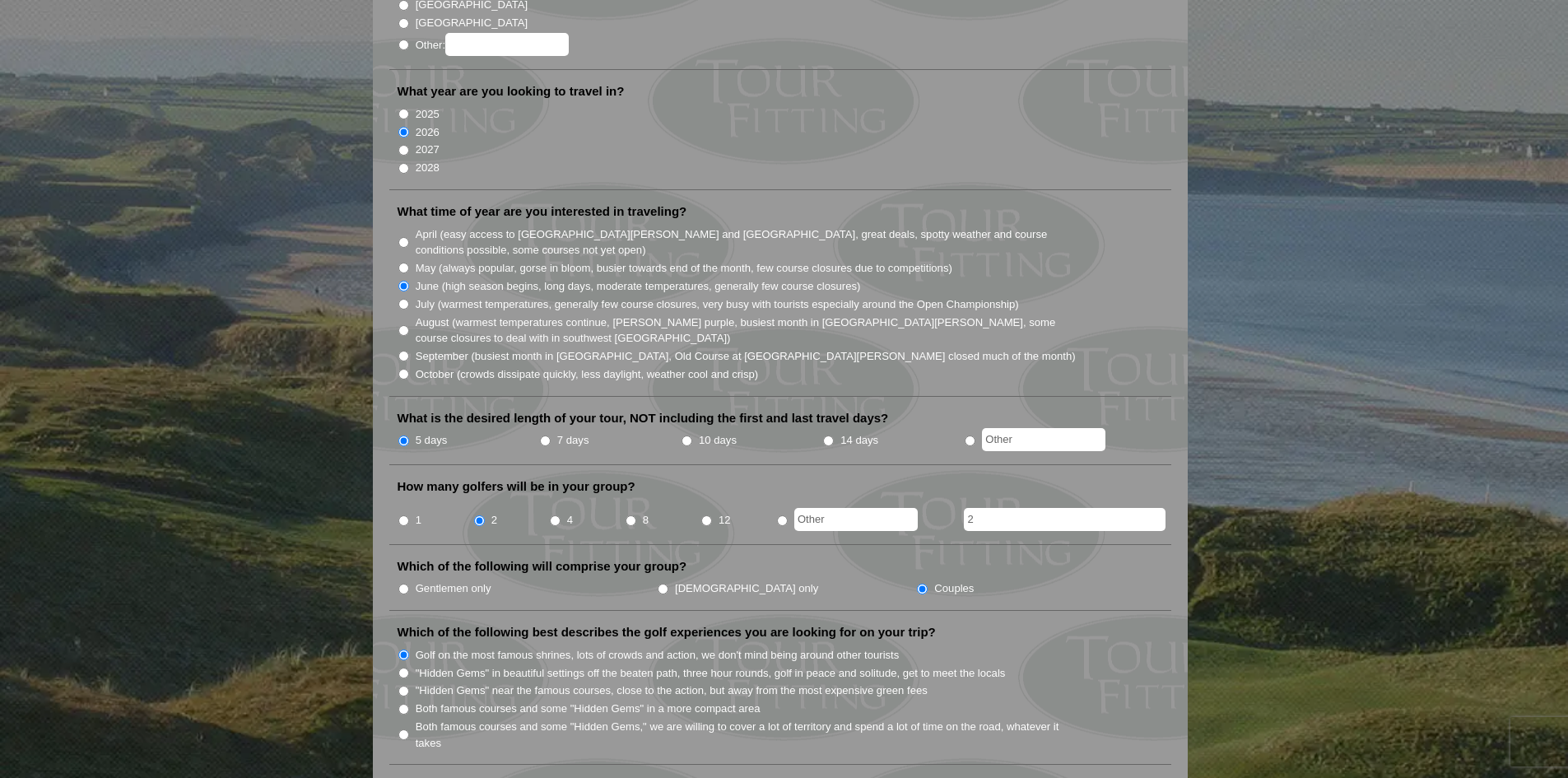
scroll to position [411, 0]
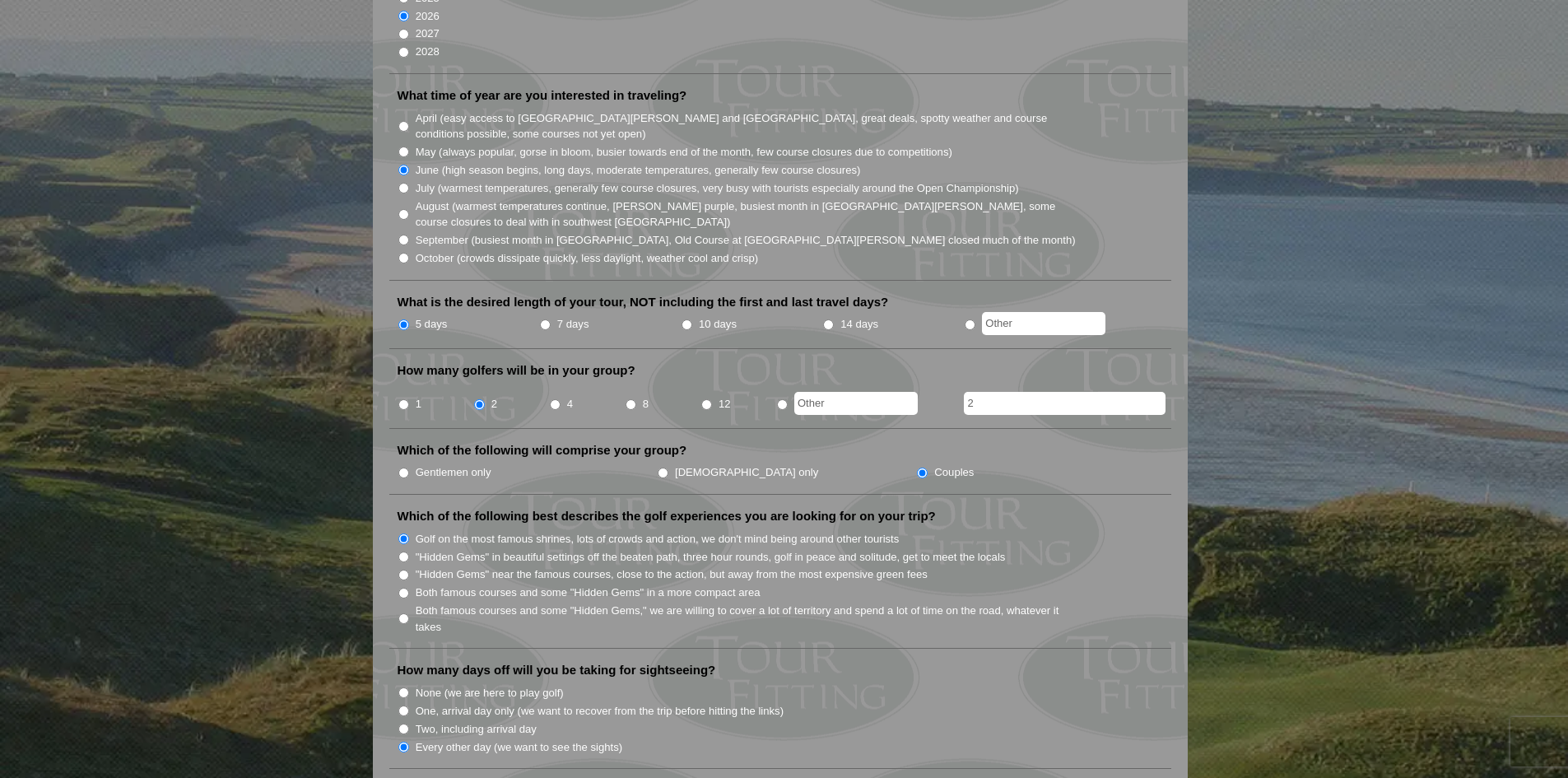
type textarea "Specific Preferred Dates: [DATE]: Arrive in [GEOGRAPHIC_DATA] (travel day) [DAT…"
click at [549, 319] on input "7 days" at bounding box center [545, 324] width 11 height 11
radio input "true"
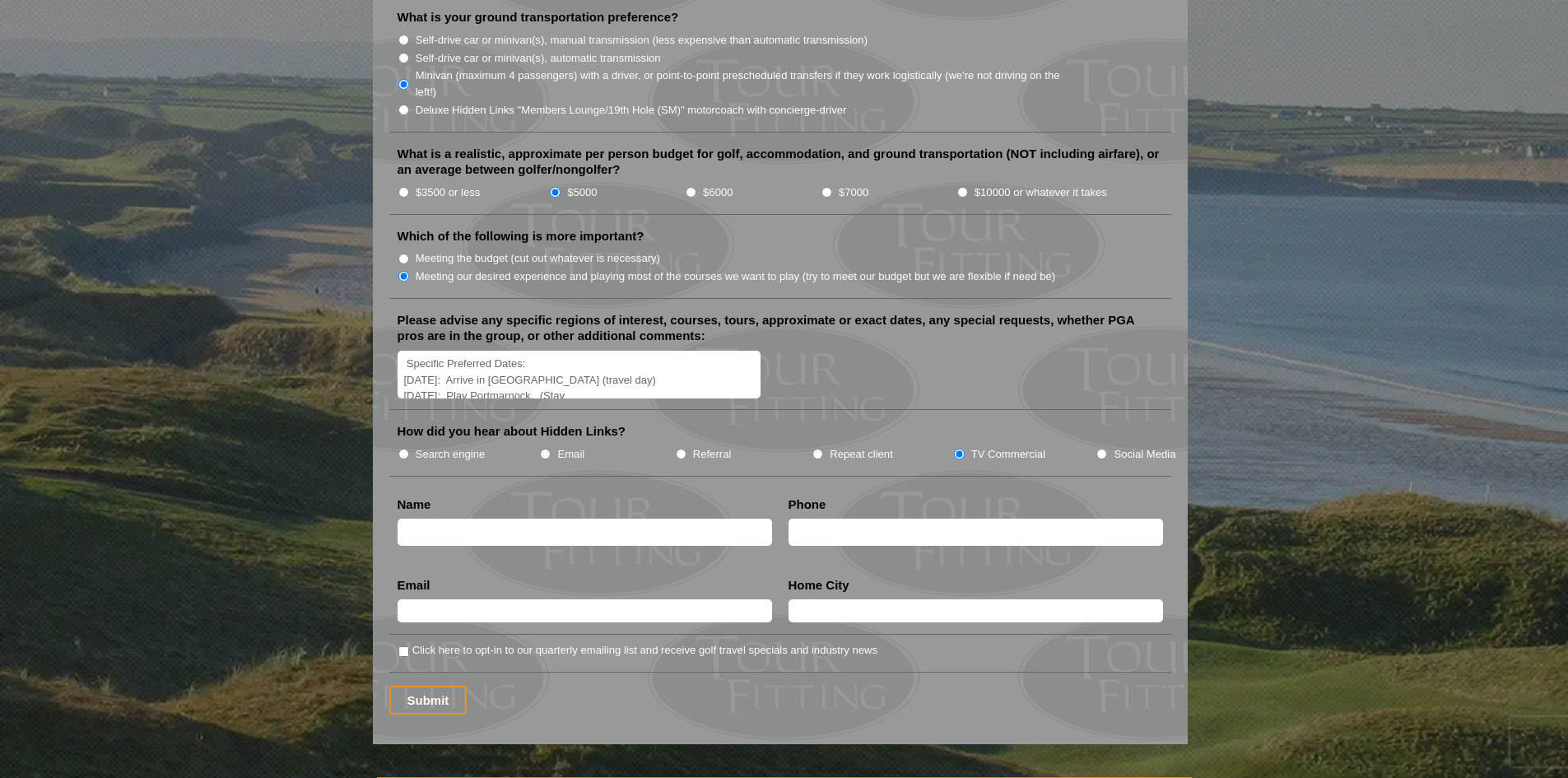
scroll to position [155, 0]
drag, startPoint x: 720, startPoint y: 366, endPoint x: 401, endPoint y: 351, distance: 319.4
click at [401, 351] on textarea "Specific Preferred Dates: [DATE]: Arrive in [GEOGRAPHIC_DATA] (travel day) [DAT…" at bounding box center [580, 375] width 364 height 49
click at [446, 351] on textarea "Specific Preferred Dates: [DATE]: Arrive in [GEOGRAPHIC_DATA] (travel day) [DAT…" at bounding box center [580, 375] width 364 height 49
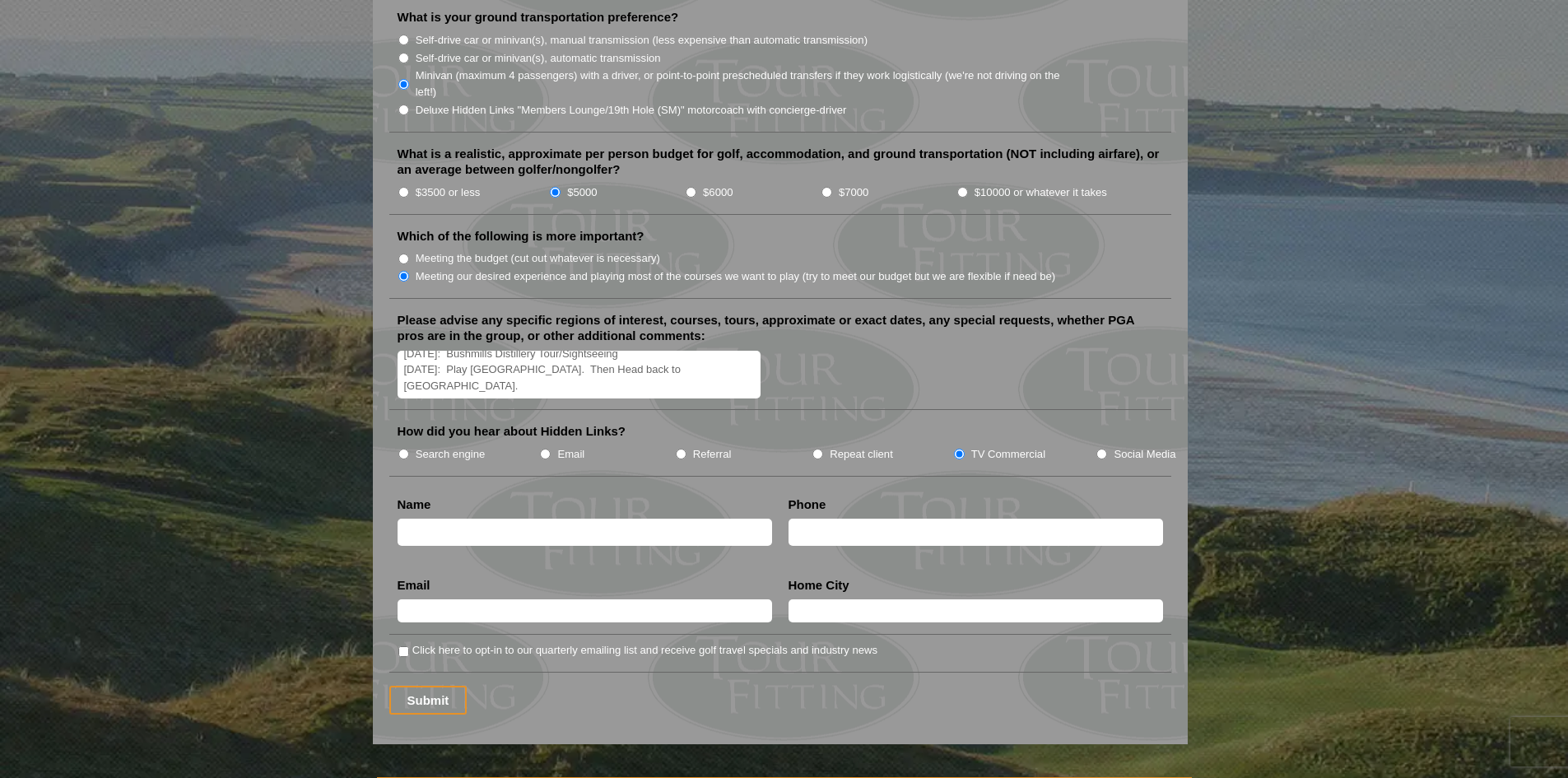
click at [415, 355] on textarea "Specific Preferred Dates: [DATE]: Arrive in [GEOGRAPHIC_DATA] (travel day) [DAT…" at bounding box center [580, 375] width 364 height 49
click at [422, 360] on textarea "Specific Preferred Dates: [DATE]: Arrive in [GEOGRAPHIC_DATA] (travel day) [DAT…" at bounding box center [580, 375] width 364 height 49
click at [563, 369] on textarea "Specific Preferred Dates: [DATE]: Arrive in [GEOGRAPHIC_DATA] (travel day) [DAT…" at bounding box center [580, 375] width 364 height 49
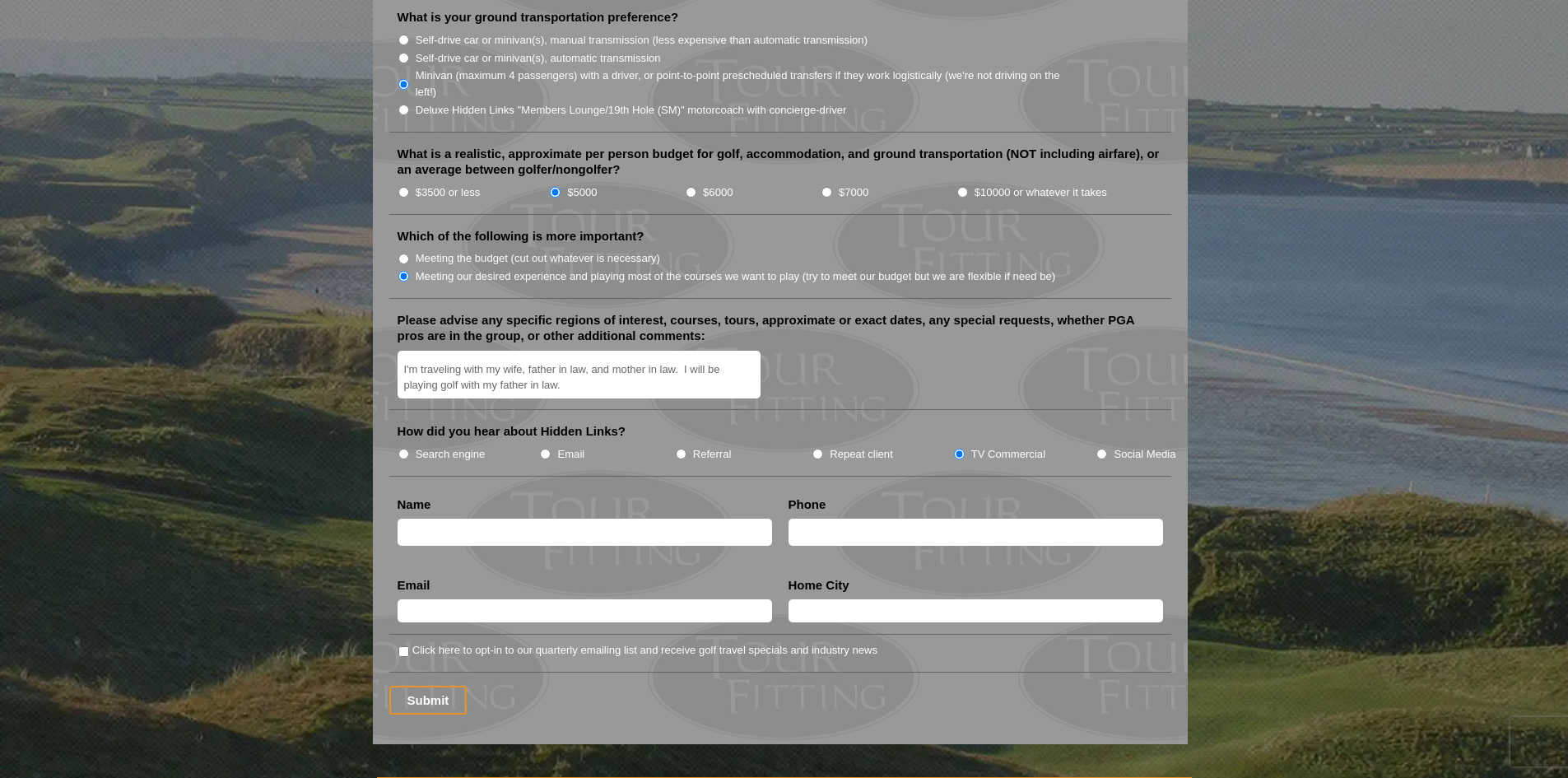
type textarea "Specific Preferred Dates: [DATE]: Arrive in [GEOGRAPHIC_DATA] (travel day) [DAT…"
click at [646, 518] on input "text" at bounding box center [585, 532] width 375 height 27
type input "[PERSON_NAME]"
type input "5704197819"
type input "[PERSON_NAME][EMAIL_ADDRESS][PERSON_NAME][DOMAIN_NAME]"
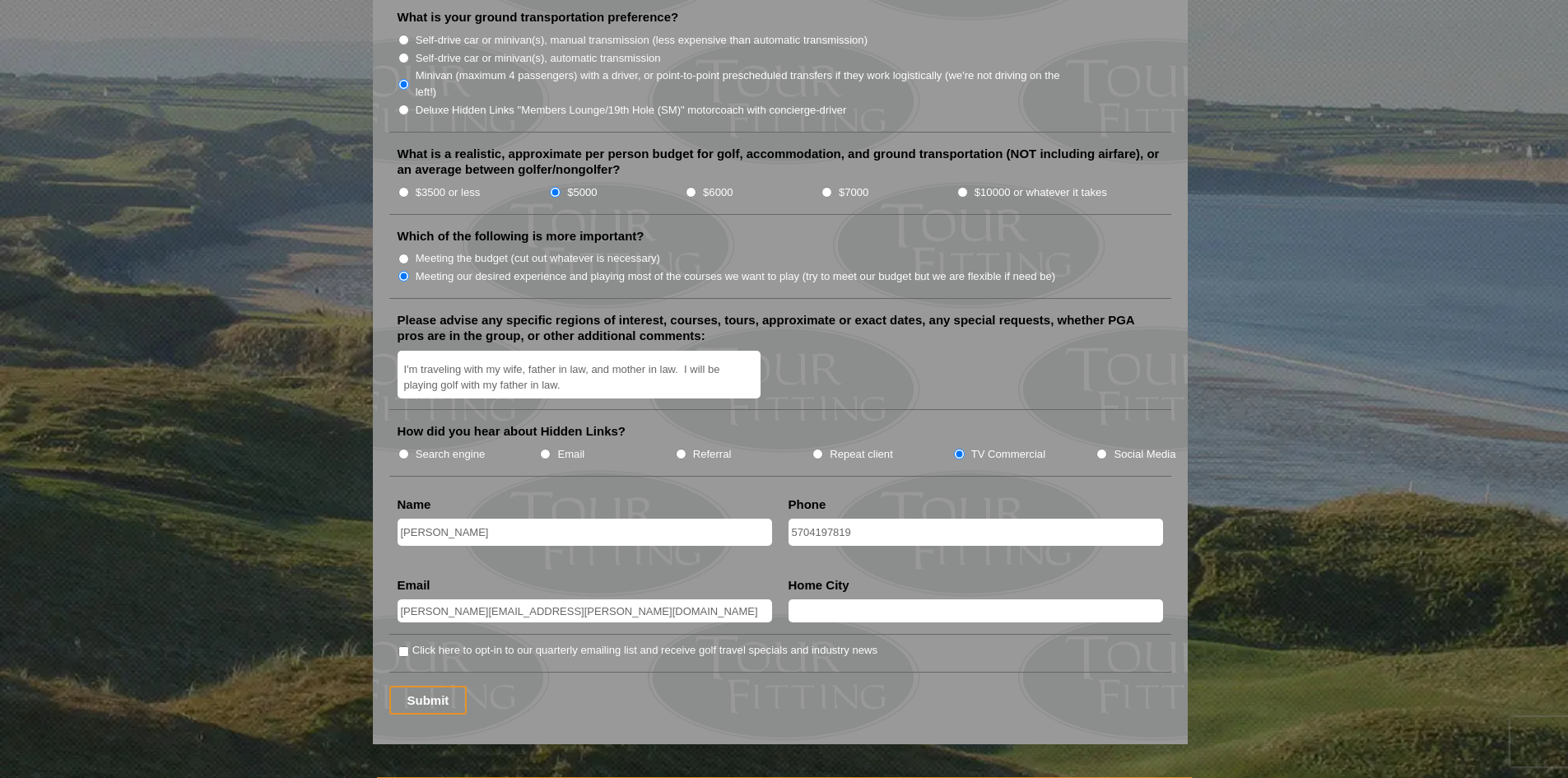
type input "Charlotte"
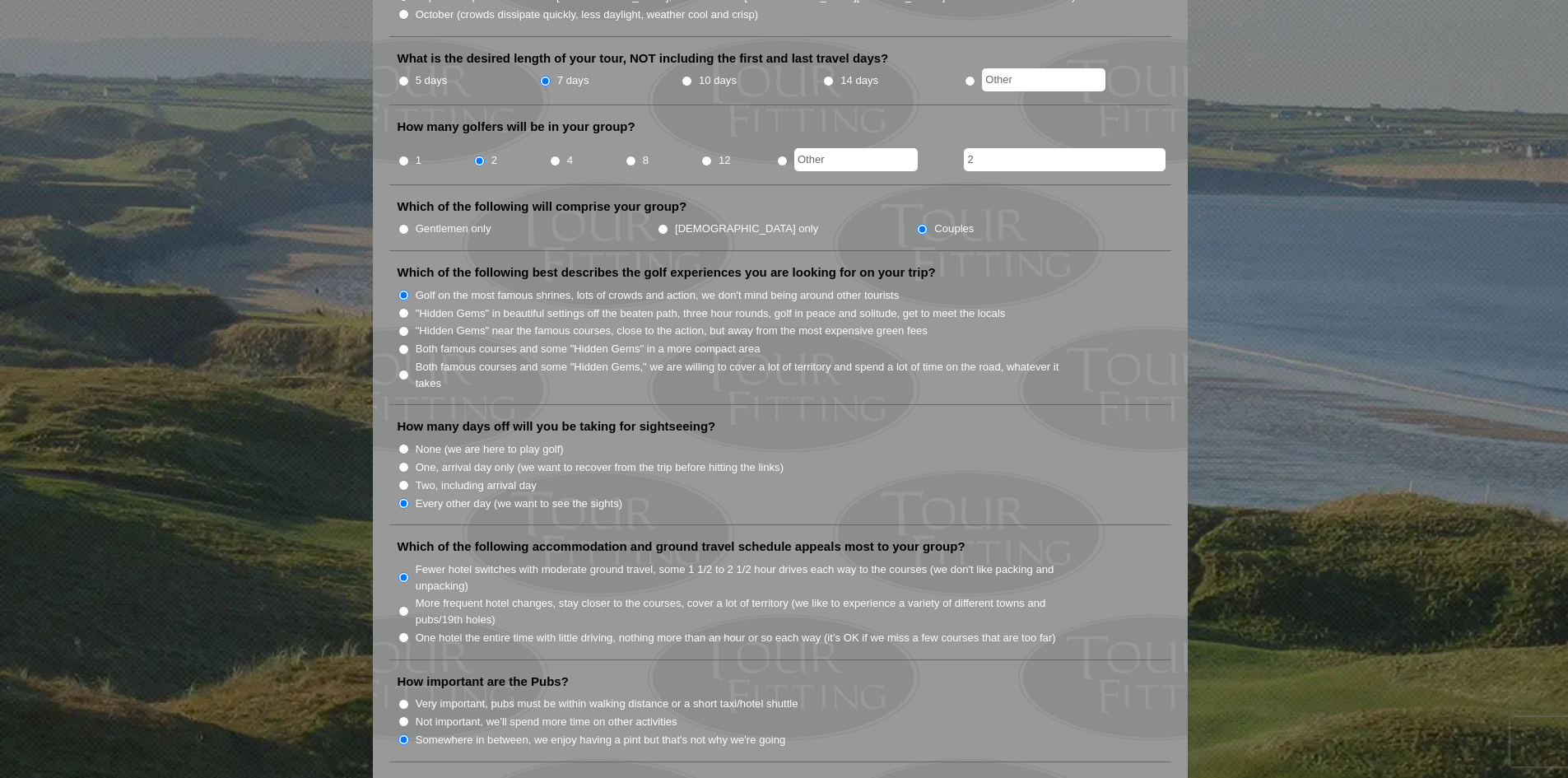
scroll to position [563, 0]
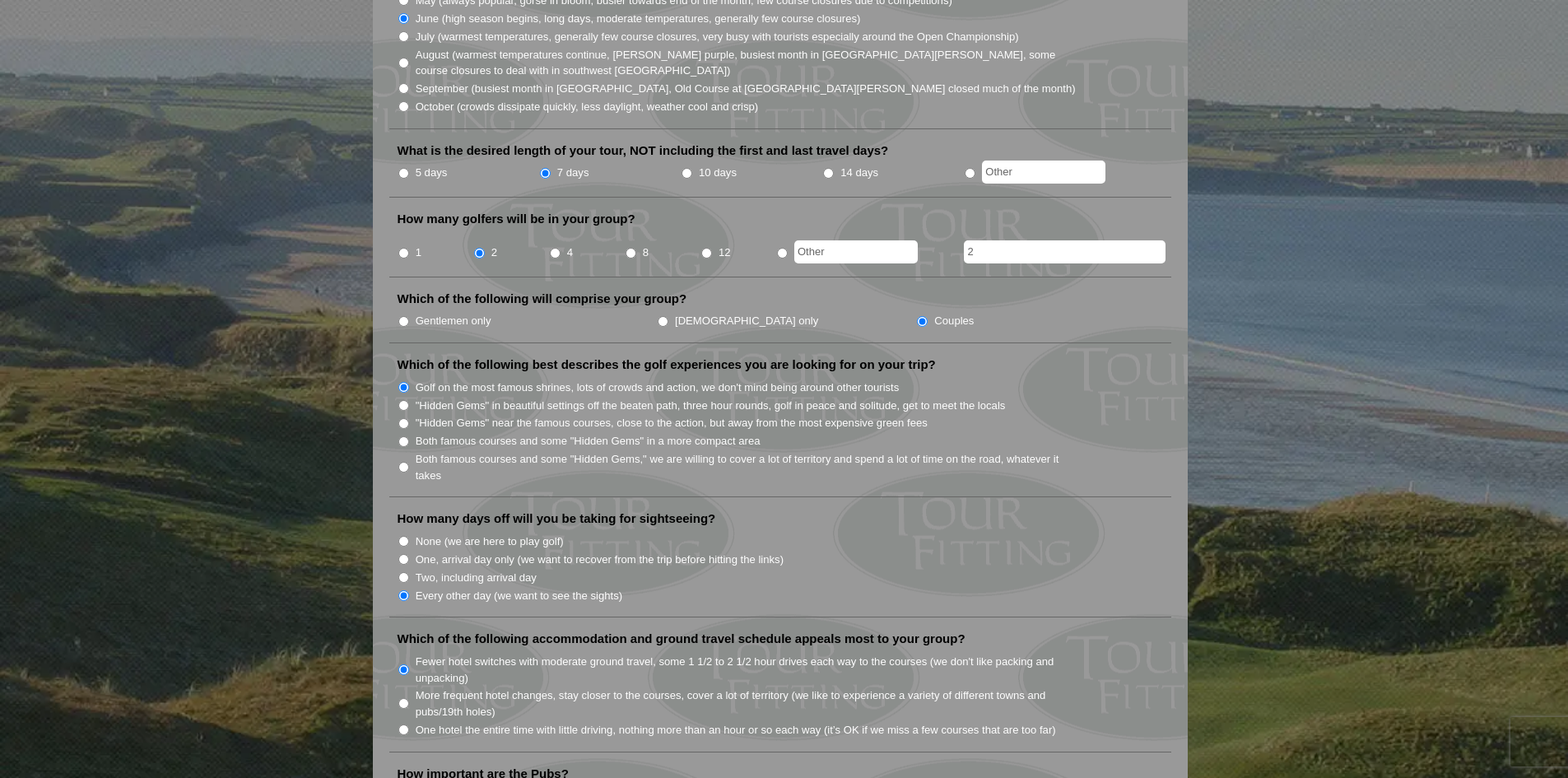
click at [403, 167] on input "5 days" at bounding box center [404, 173] width 11 height 11
radio input "true"
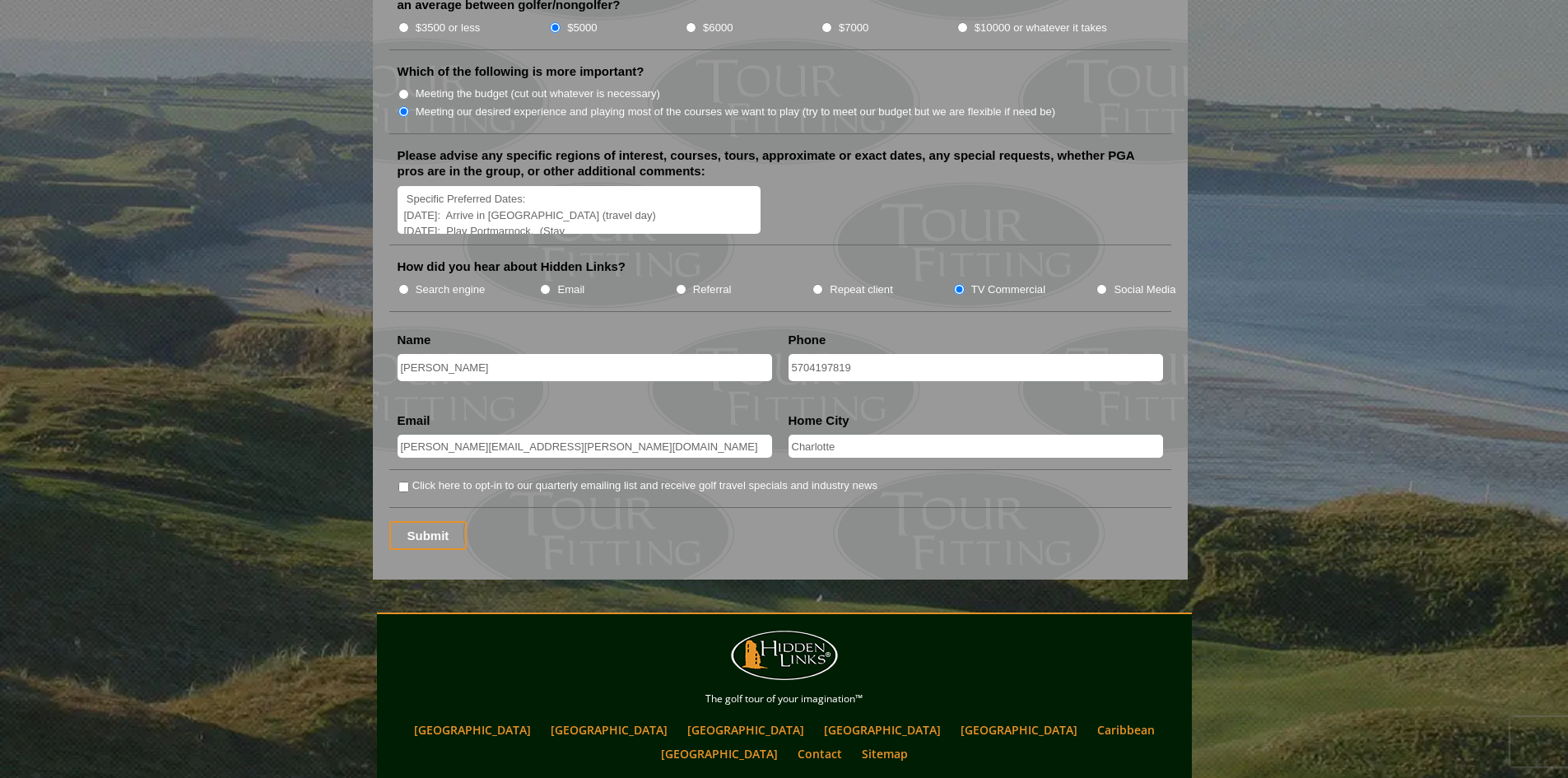
scroll to position [33, 0]
drag, startPoint x: 414, startPoint y: 195, endPoint x: 425, endPoint y: 205, distance: 14.9
click at [414, 196] on textarea "Specific Preferred Dates: [DATE]: Arrive in [GEOGRAPHIC_DATA] (travel day) [DAT…" at bounding box center [580, 210] width 364 height 49
click at [449, 203] on textarea "Specific Preferred Dates: [DATE]: Arrive in [GEOGRAPHIC_DATA] (travel day) [DAT…" at bounding box center [580, 210] width 364 height 49
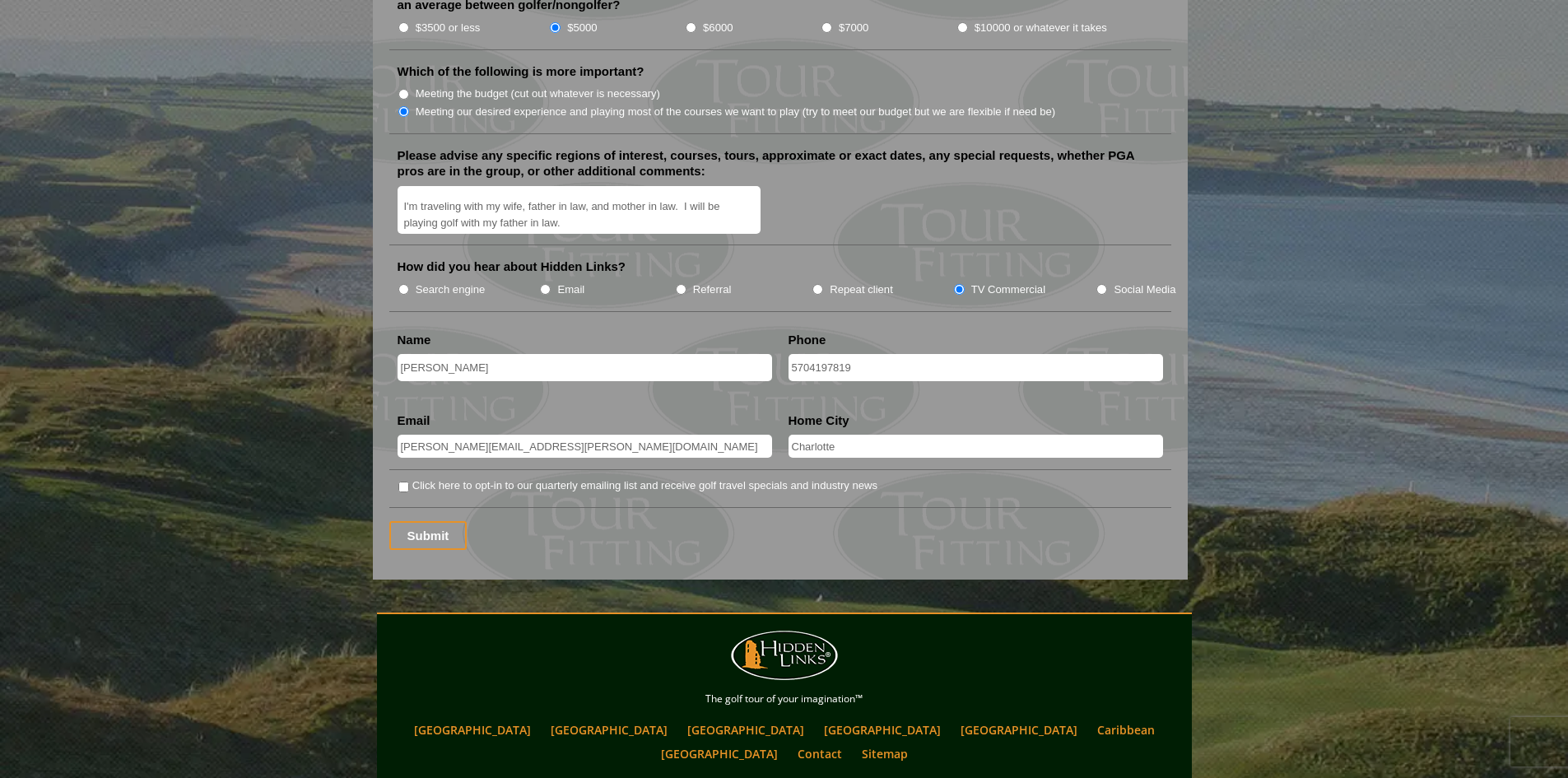
scroll to position [152, 0]
click at [449, 186] on textarea "Specific Preferred Dates: [DATE]: Arrive in [GEOGRAPHIC_DATA] (travel day) [DAT…" at bounding box center [580, 210] width 364 height 49
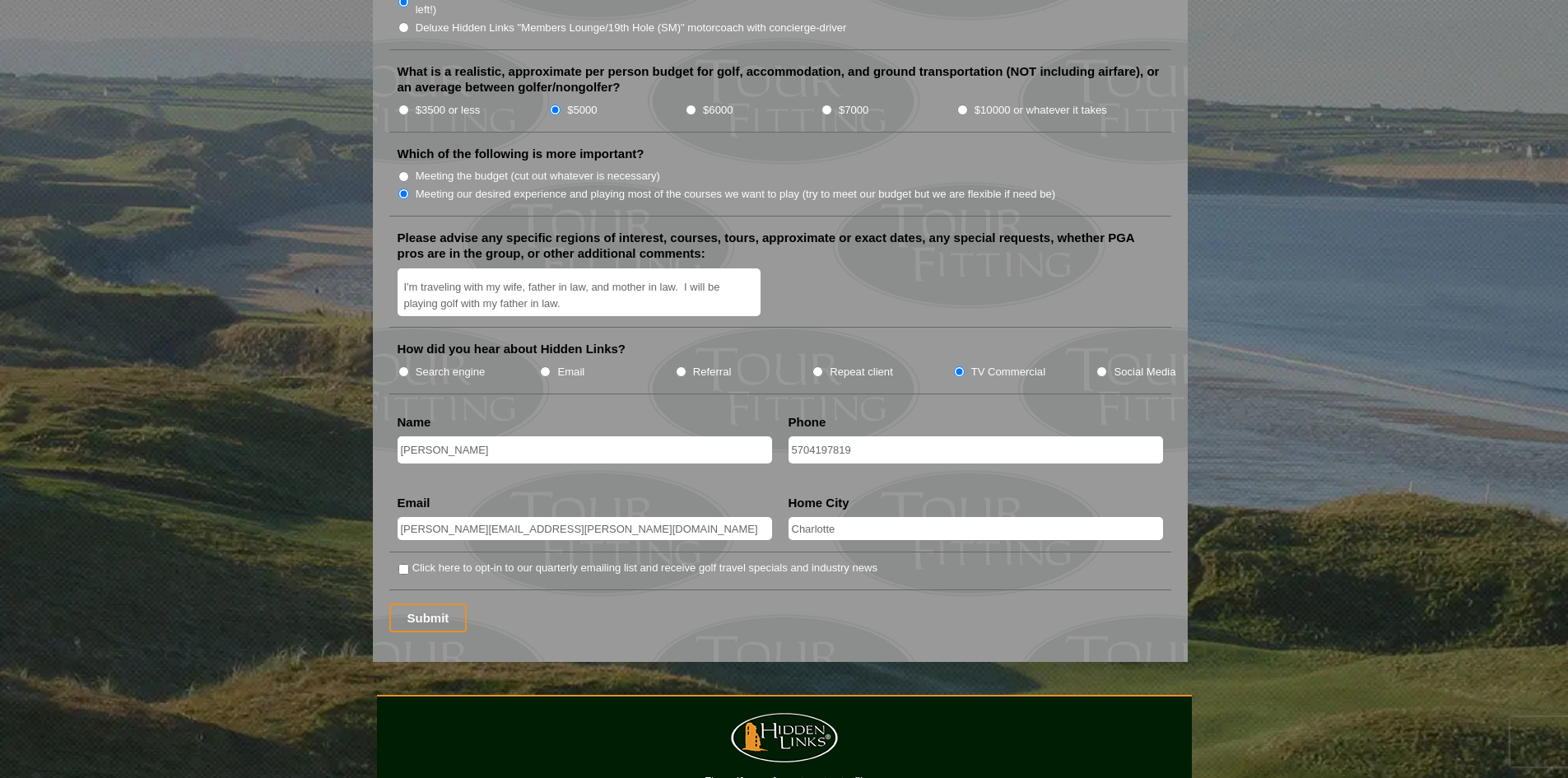
scroll to position [0, 0]
type textarea "Specific Preferred Dates: [DATE]: Arrive in [GEOGRAPHIC_DATA] (travel day) [DAT…"
click at [437, 603] on input "Submit" at bounding box center [428, 618] width 78 height 29
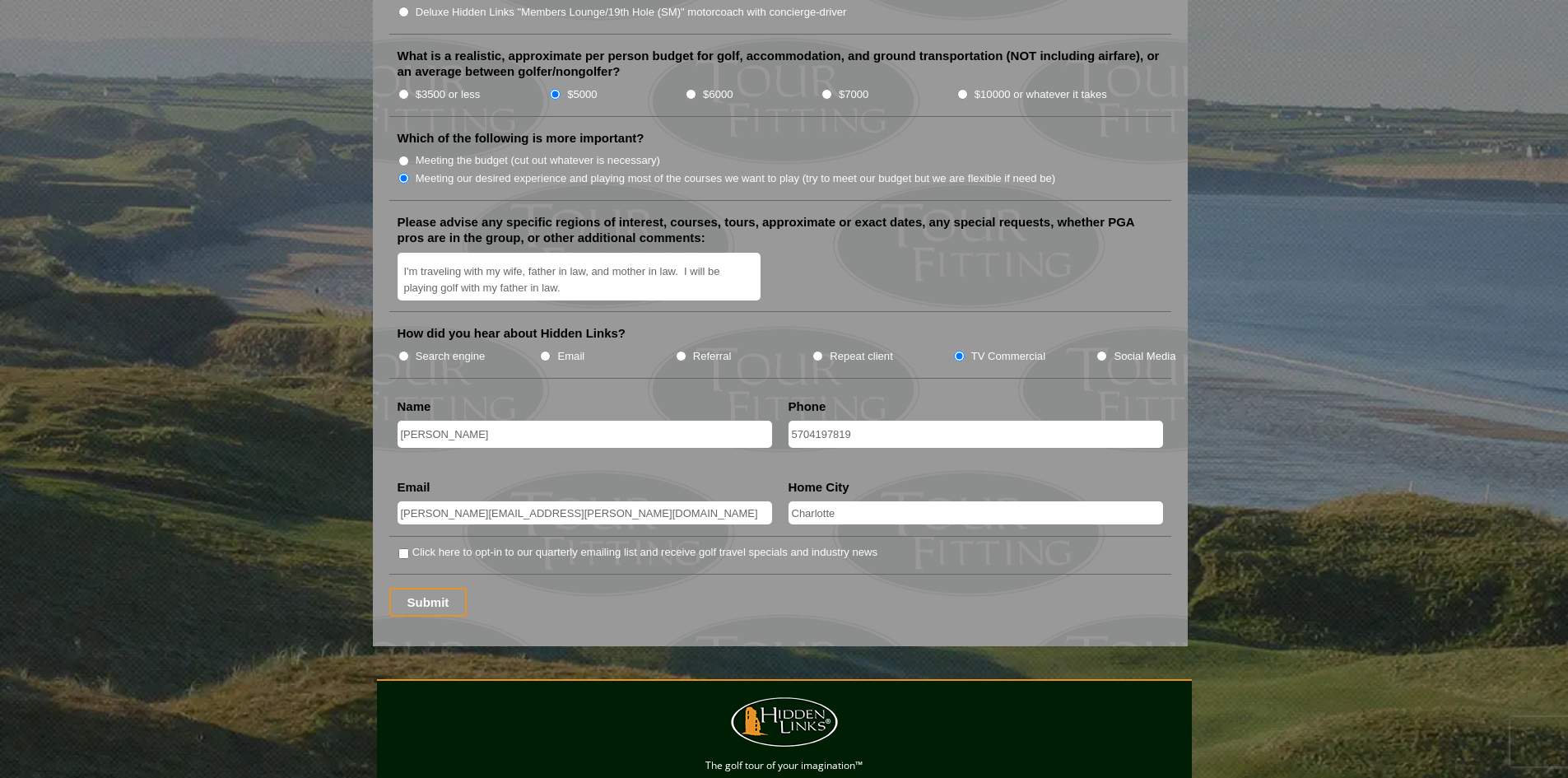
scroll to position [2140, 0]
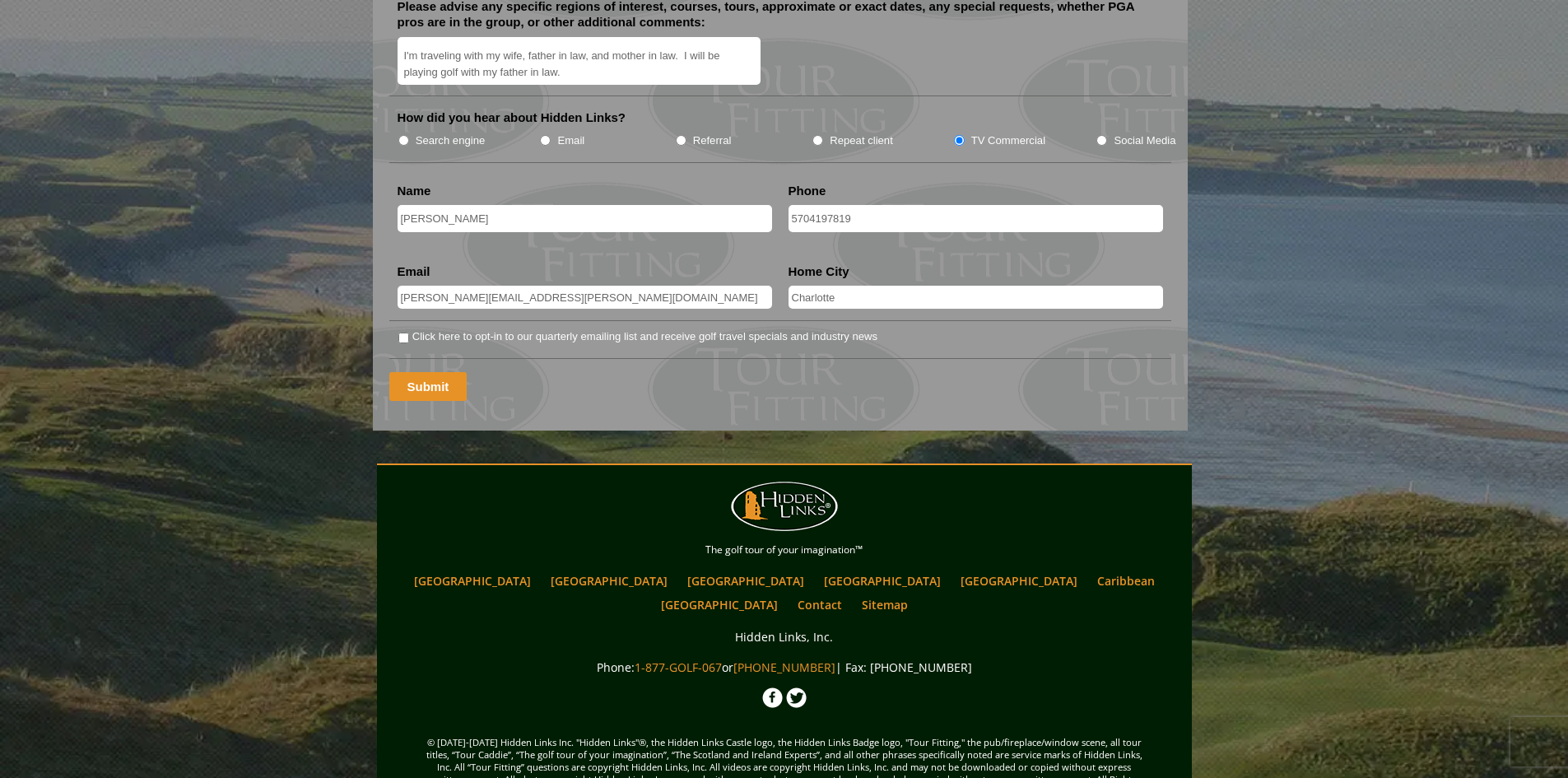
click at [456, 372] on input "Submit" at bounding box center [428, 386] width 78 height 29
